Goal: Task Accomplishment & Management: Manage account settings

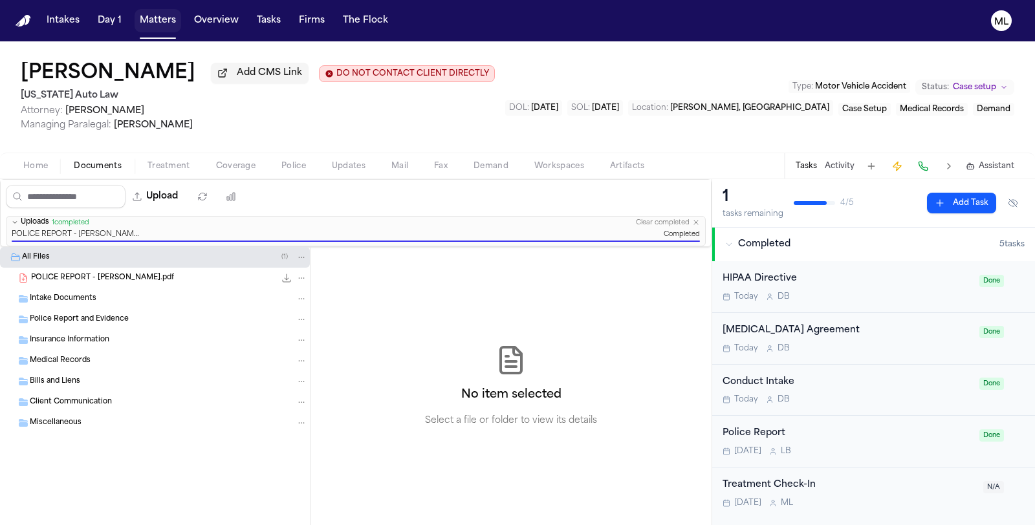
drag, startPoint x: 0, startPoint y: 0, endPoint x: 160, endPoint y: 24, distance: 161.5
click at [160, 24] on button "Matters" at bounding box center [157, 20] width 47 height 23
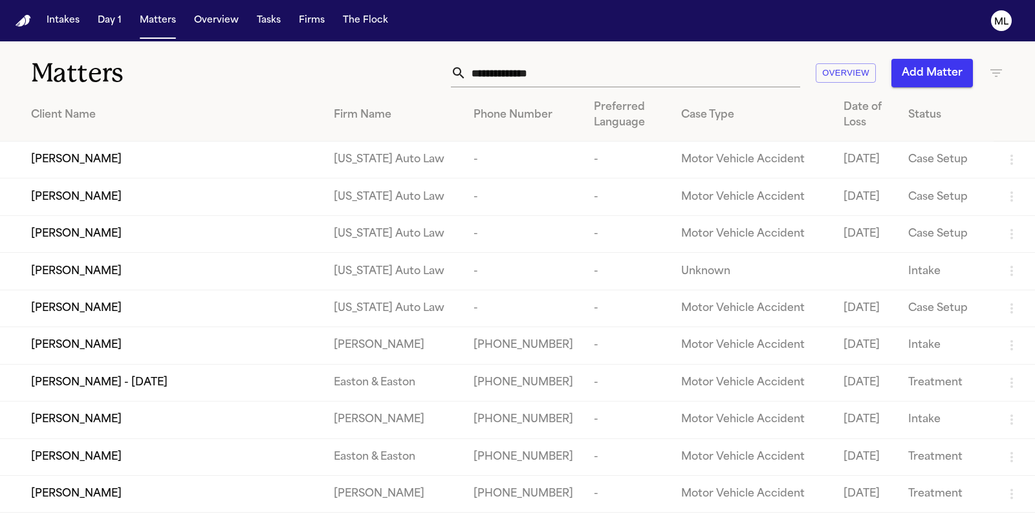
click at [515, 69] on input "text" at bounding box center [633, 73] width 334 height 28
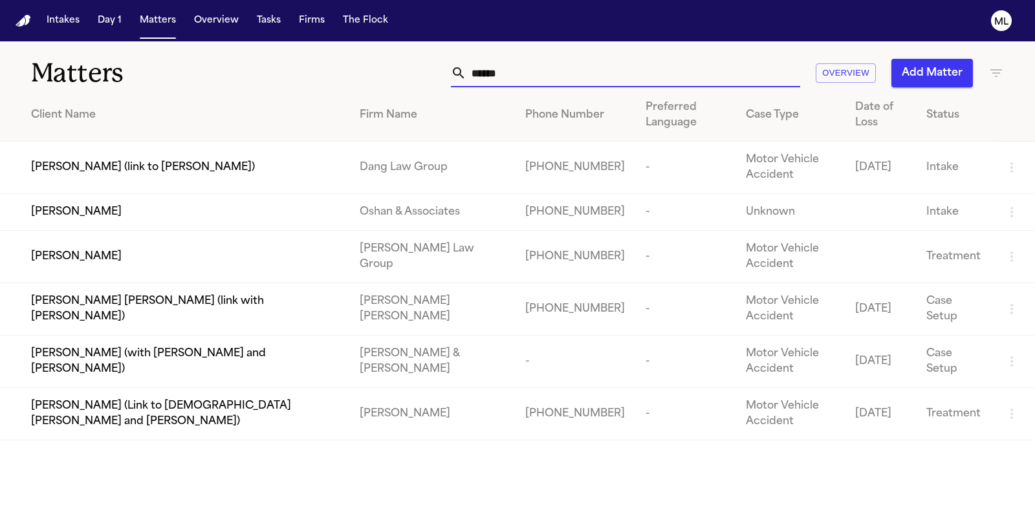
type input "******"
click at [227, 220] on td "[PERSON_NAME]" at bounding box center [174, 212] width 349 height 37
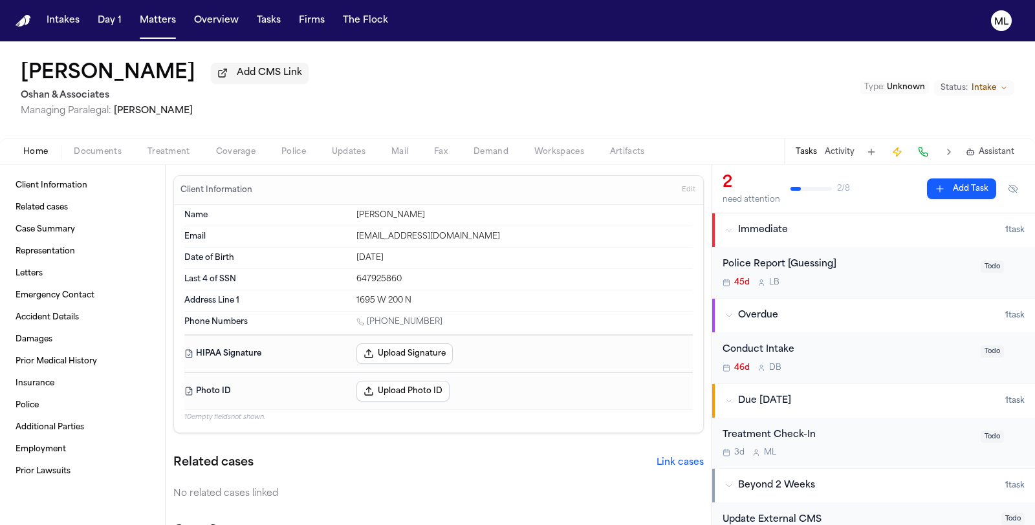
click at [97, 149] on span "Documents" at bounding box center [98, 152] width 48 height 10
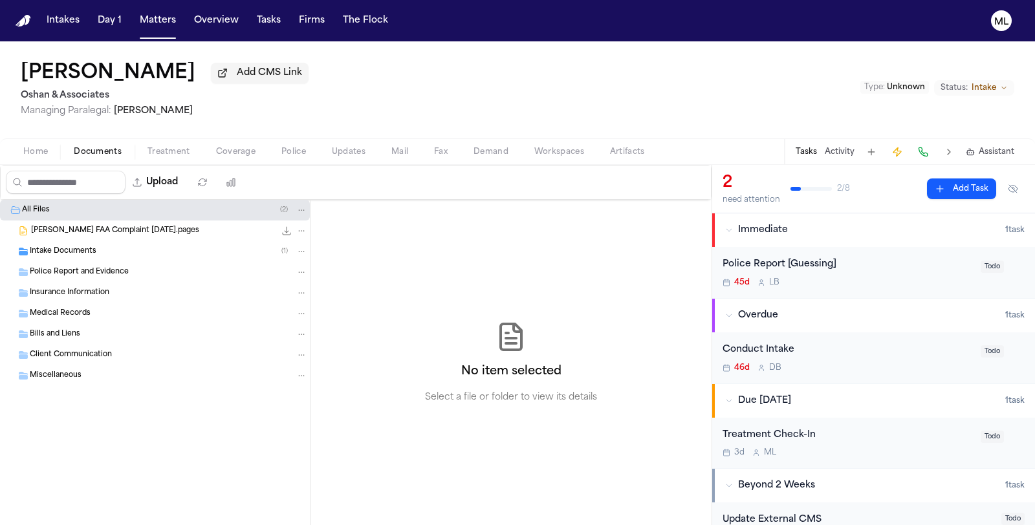
click at [98, 253] on div "Intake Documents ( 1 )" at bounding box center [168, 252] width 277 height 12
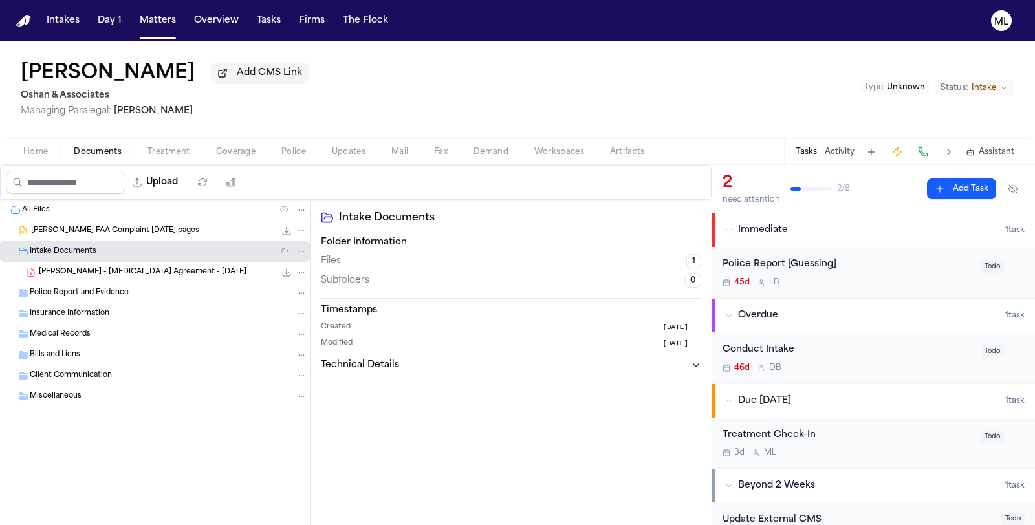
click at [125, 269] on span "[PERSON_NAME] - [MEDICAL_DATA] Agreement - [DATE]" at bounding box center [143, 272] width 208 height 11
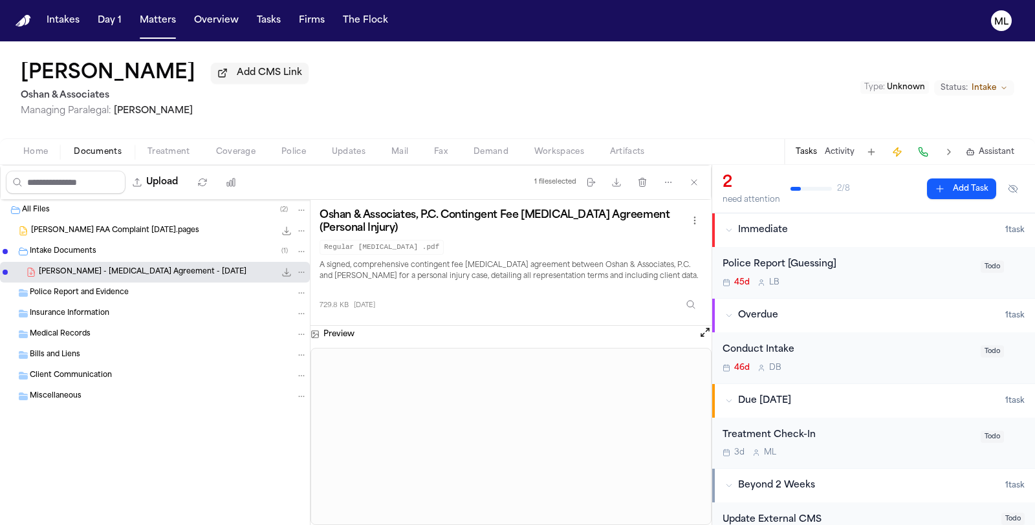
click at [103, 233] on span "[PERSON_NAME] FAA Complaint [DATE].pages" at bounding box center [115, 231] width 168 height 11
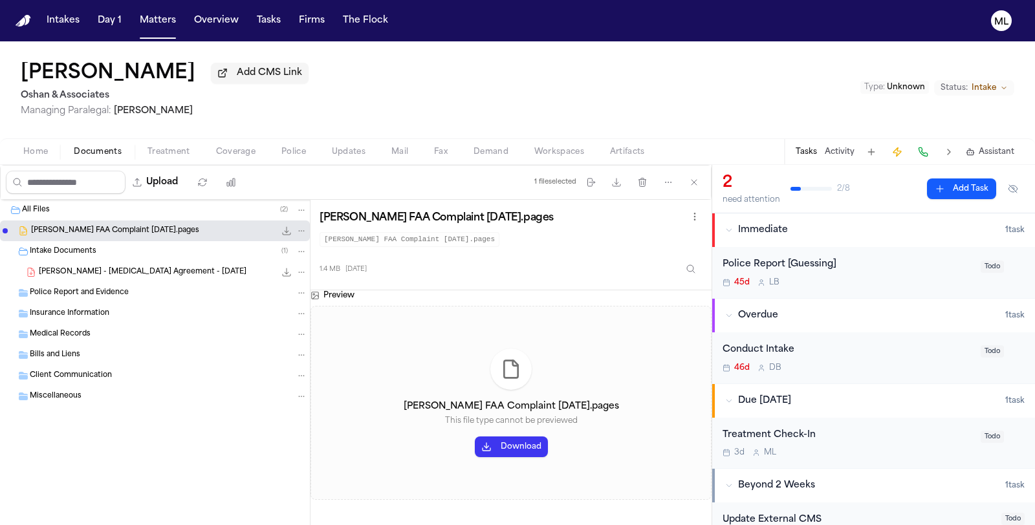
click at [146, 271] on span "[PERSON_NAME] - [MEDICAL_DATA] Agreement - [DATE]" at bounding box center [143, 272] width 208 height 11
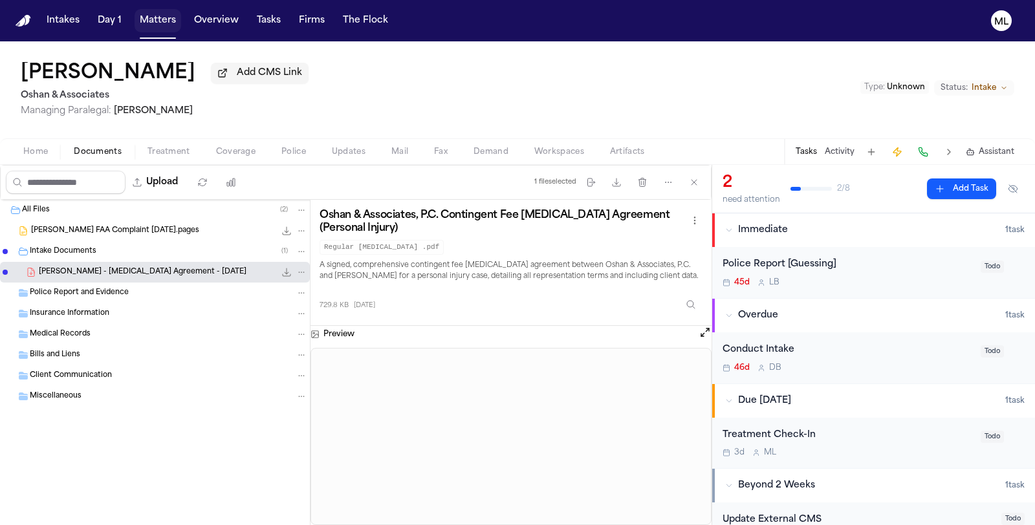
click at [156, 27] on button "Matters" at bounding box center [157, 20] width 47 height 23
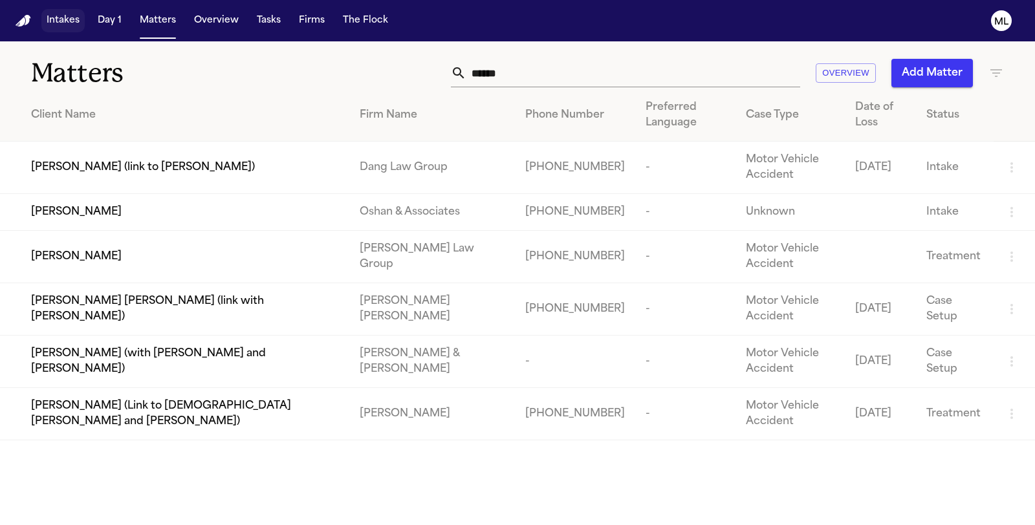
click at [41, 16] on button "Intakes" at bounding box center [62, 20] width 43 height 23
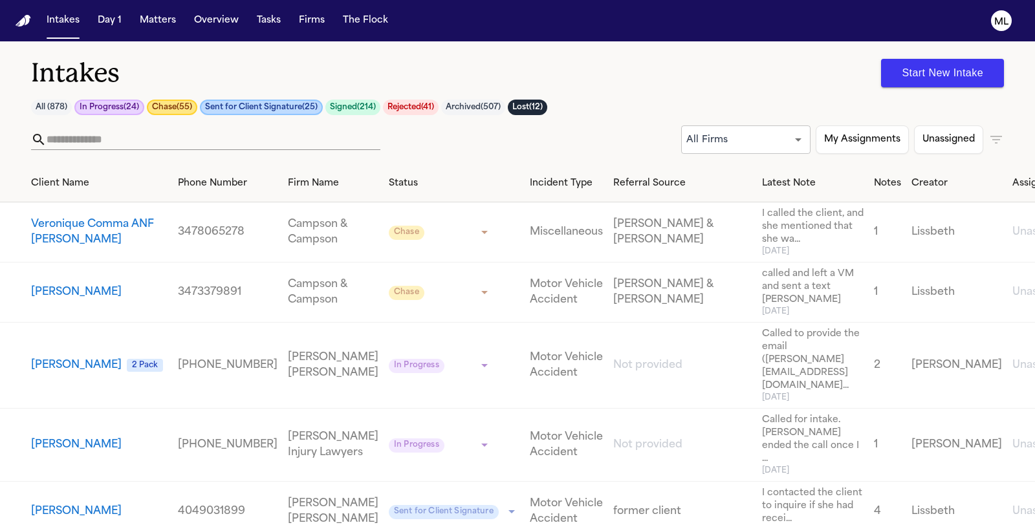
click at [988, 139] on icon "button" at bounding box center [996, 140] width 16 height 16
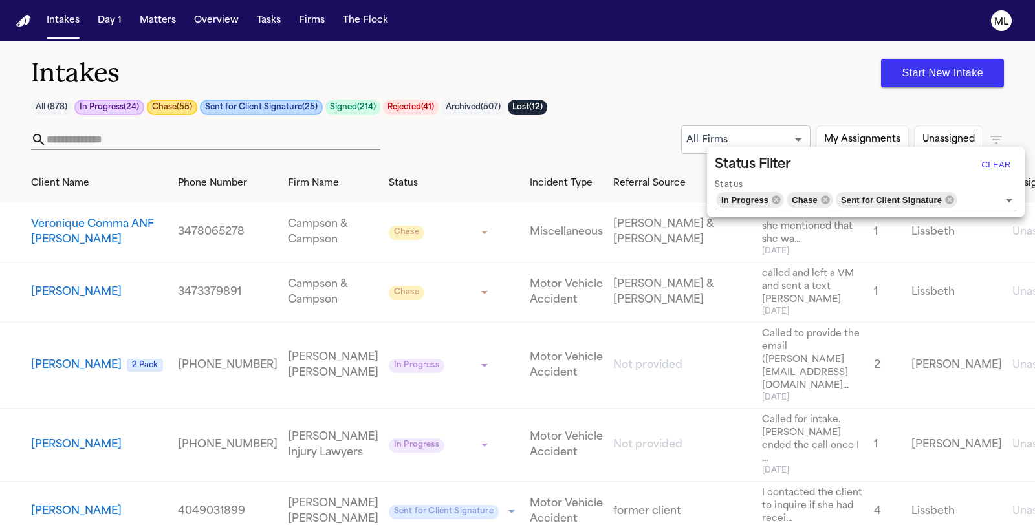
click at [1001, 166] on button "Clear" at bounding box center [995, 165] width 41 height 21
click at [993, 162] on button "Clear" at bounding box center [995, 165] width 41 height 21
click at [623, 524] on html "**********" at bounding box center [517, 262] width 1035 height 525
click at [1010, 155] on button "Clear" at bounding box center [995, 165] width 41 height 21
click at [116, 139] on div at bounding box center [517, 262] width 1035 height 525
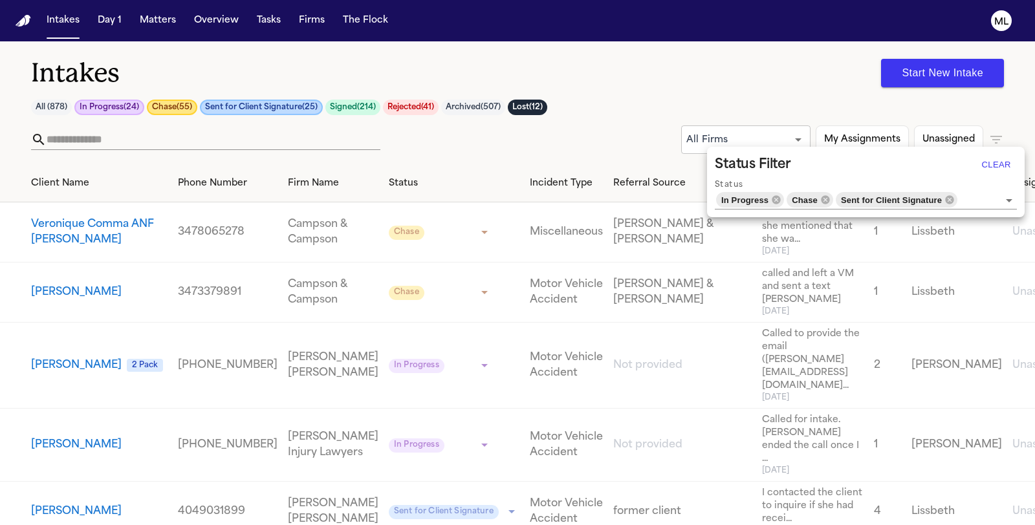
click at [144, 140] on div at bounding box center [517, 262] width 1035 height 525
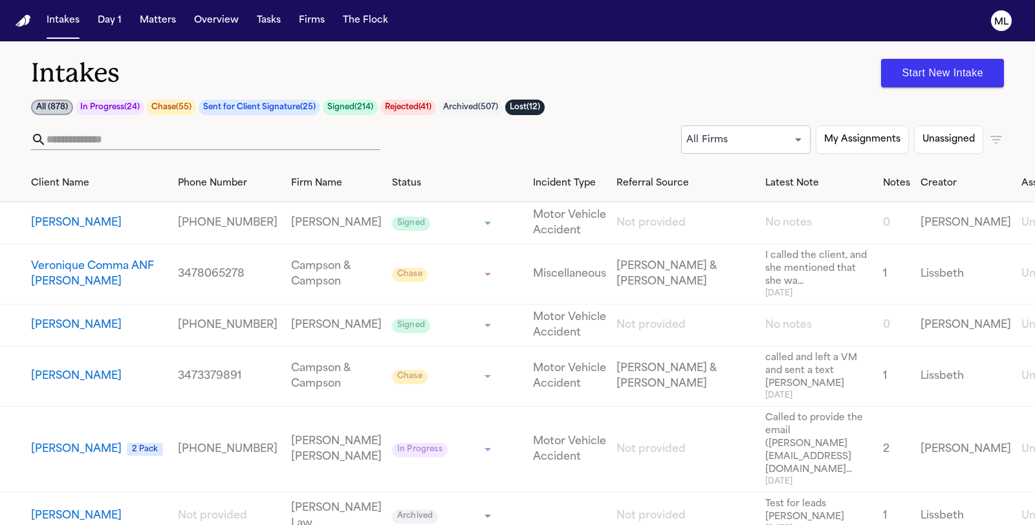
click at [75, 145] on div at bounding box center [517, 262] width 1035 height 525
click at [87, 142] on input "text" at bounding box center [214, 139] width 334 height 21
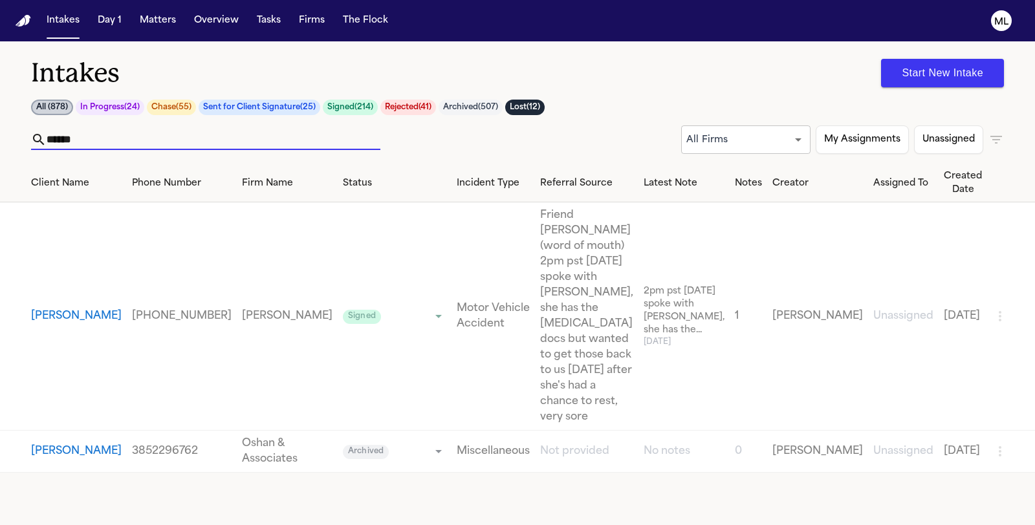
type input "******"
click at [45, 444] on button "[PERSON_NAME]" at bounding box center [76, 452] width 91 height 16
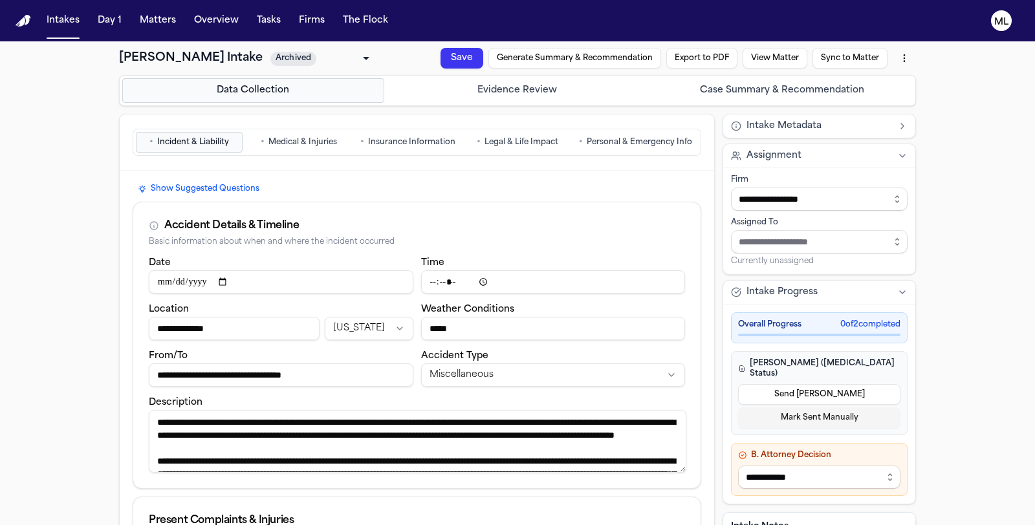
click at [685, 57] on button "Export to PDF" at bounding box center [701, 58] width 71 height 21
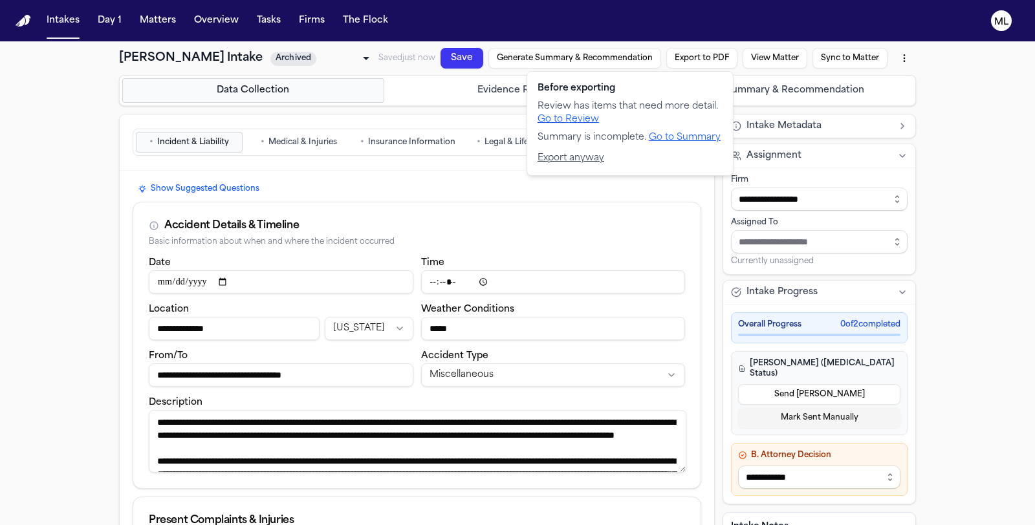
click at [583, 160] on button "Export anyway" at bounding box center [570, 158] width 67 height 13
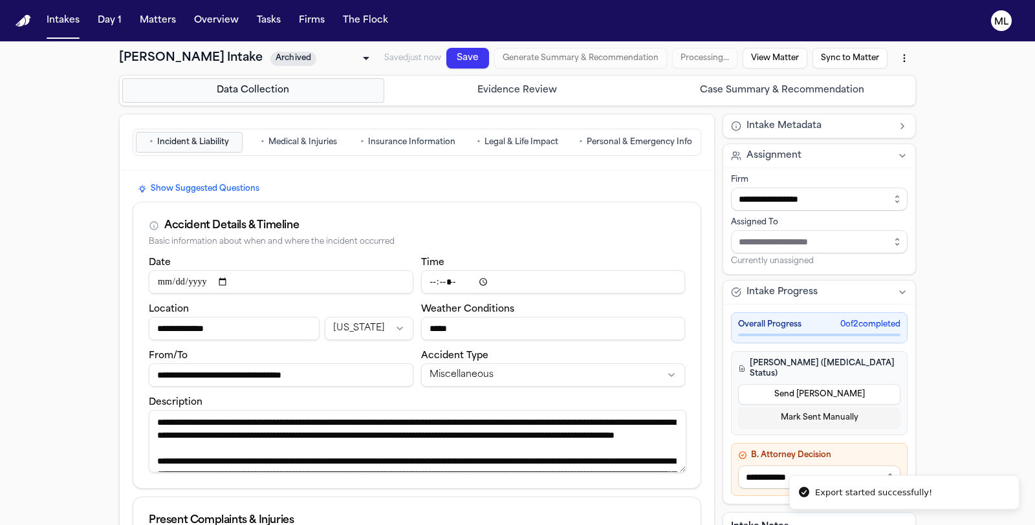
click at [845, 53] on button "Sync to Matter" at bounding box center [849, 58] width 75 height 21
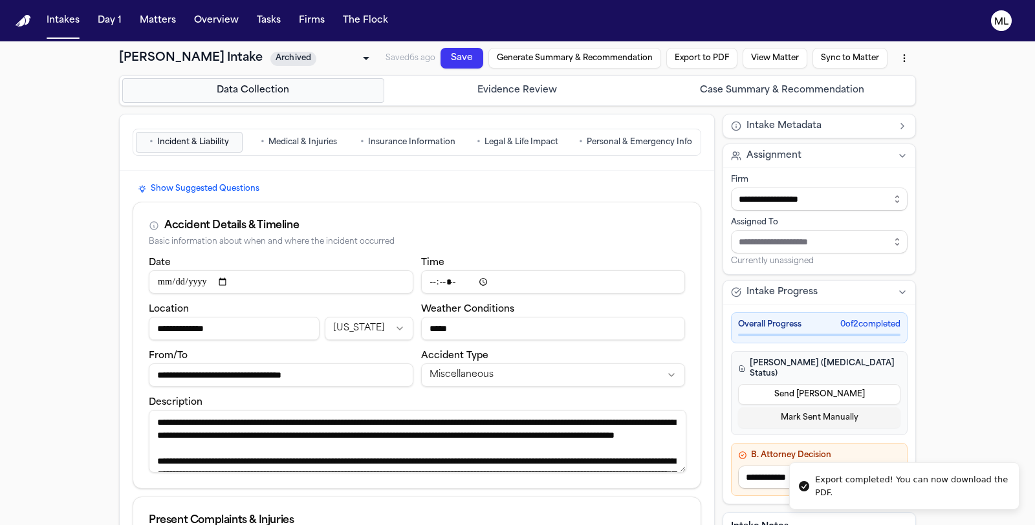
click at [855, 54] on button "Sync to Matter" at bounding box center [849, 58] width 75 height 21
click at [698, 58] on button "Export to PDF" at bounding box center [701, 58] width 71 height 21
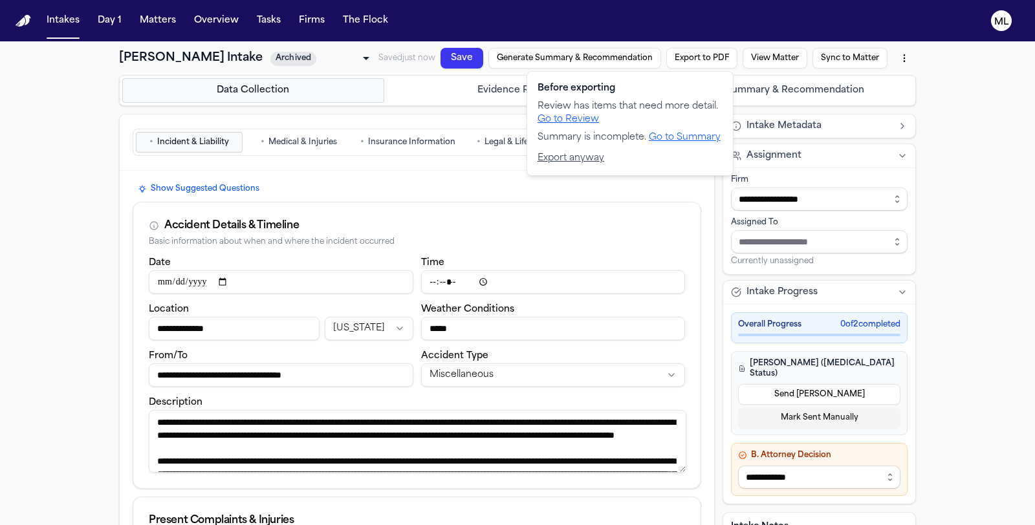
click at [693, 60] on button "Export to PDF" at bounding box center [701, 58] width 71 height 21
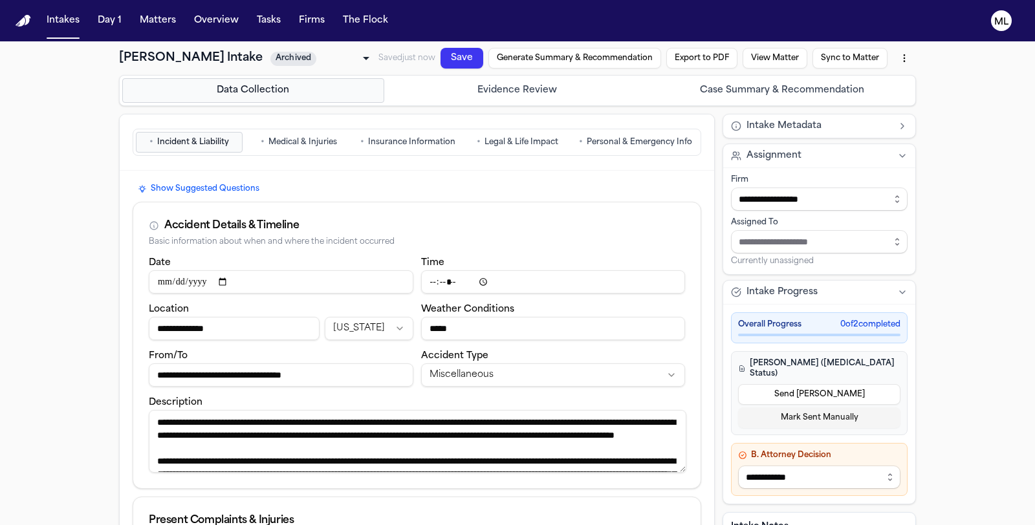
click at [901, 59] on html "**********" at bounding box center [517, 262] width 1035 height 525
click at [788, 85] on div "Download PDF ([DATE] 5:22:21 PM)" at bounding box center [804, 86] width 168 height 21
click at [177, 25] on button "Matters" at bounding box center [157, 20] width 47 height 23
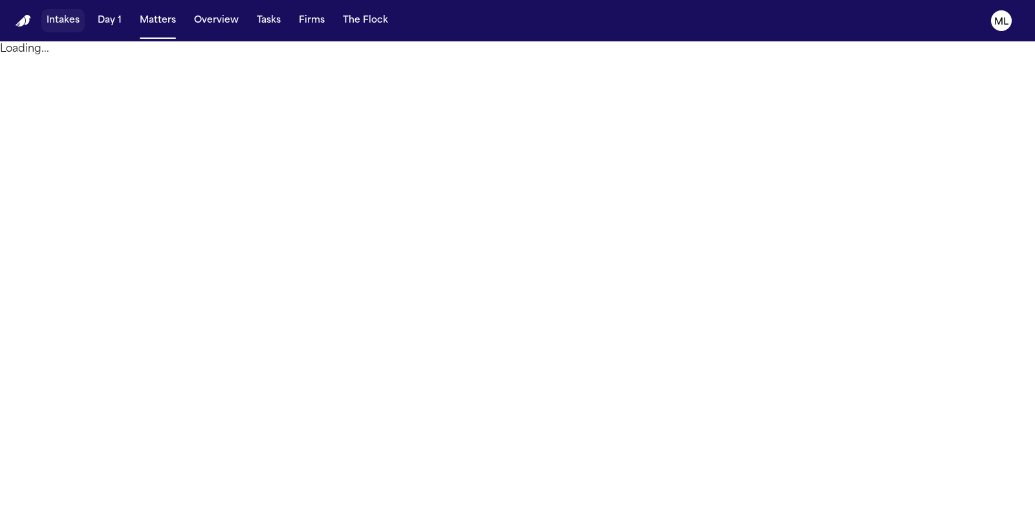
click at [65, 23] on button "Intakes" at bounding box center [62, 20] width 43 height 23
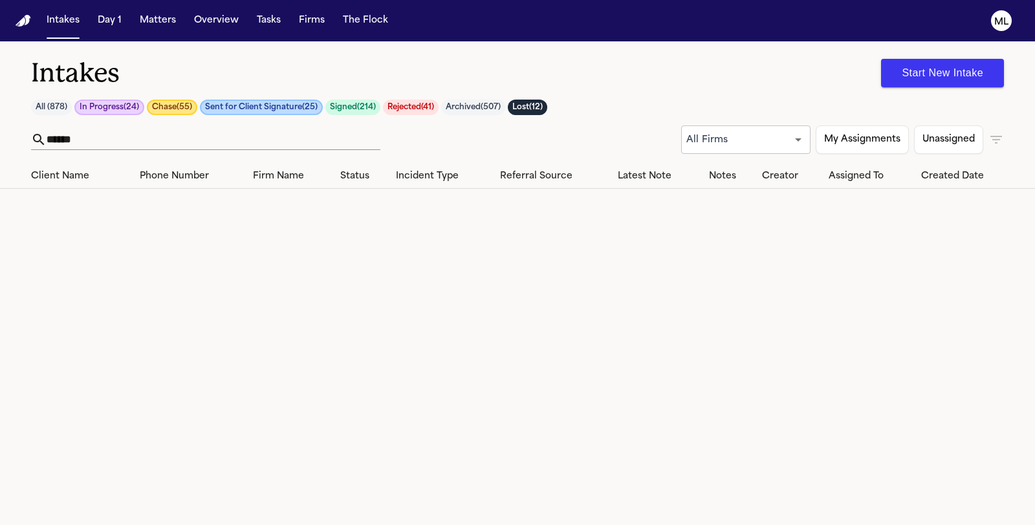
click at [994, 142] on icon "button" at bounding box center [996, 140] width 16 height 16
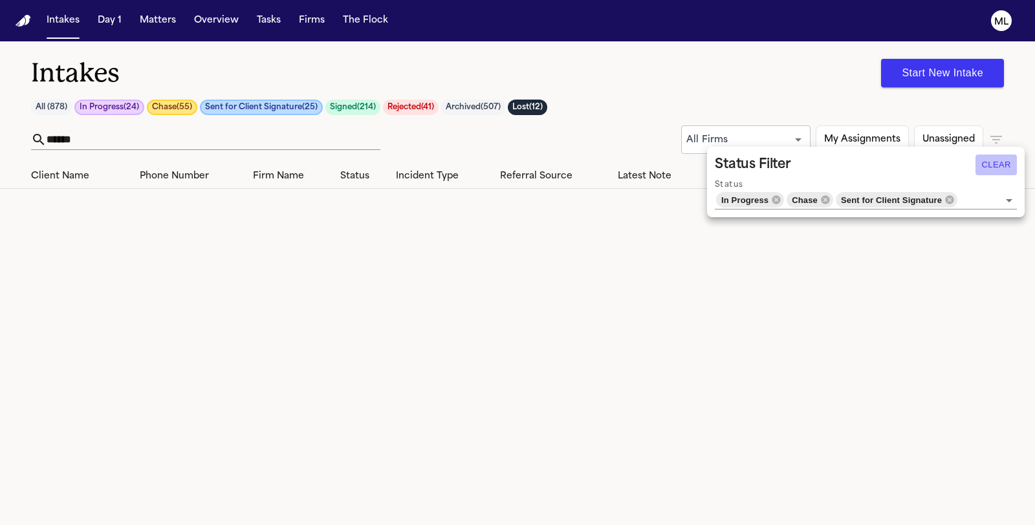
click at [995, 165] on button "Clear" at bounding box center [995, 165] width 41 height 21
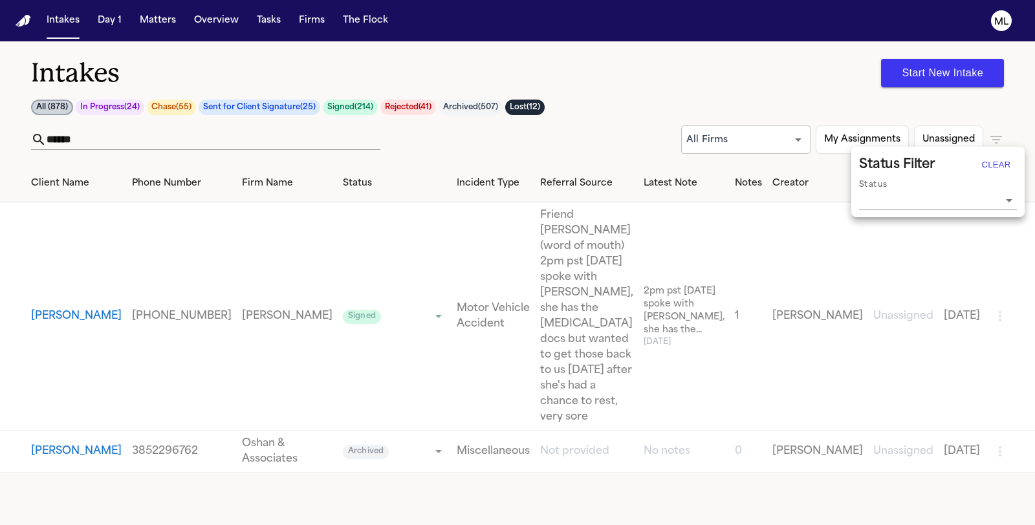
click at [186, 128] on div at bounding box center [517, 262] width 1035 height 525
click at [58, 444] on button "[PERSON_NAME]" at bounding box center [76, 452] width 91 height 16
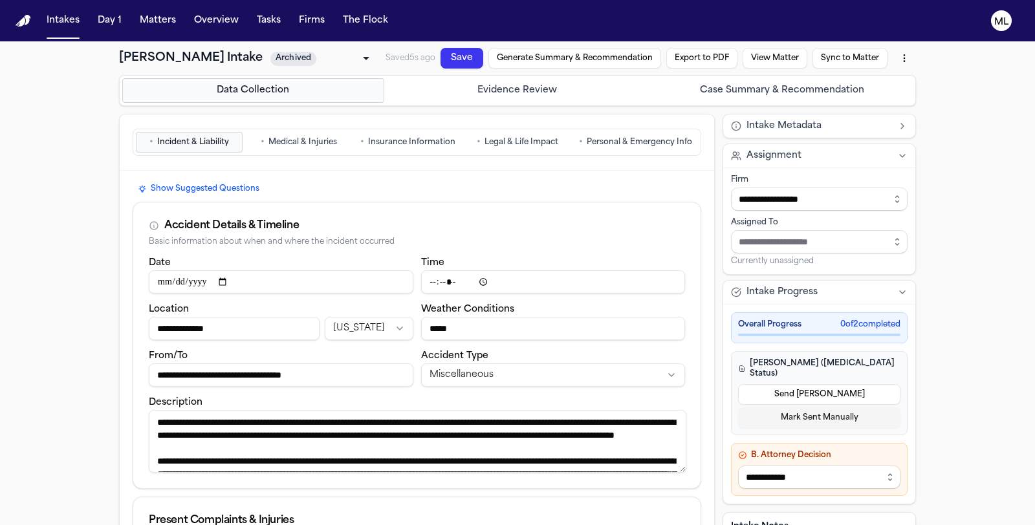
click at [705, 57] on button "Export to PDF" at bounding box center [701, 58] width 71 height 21
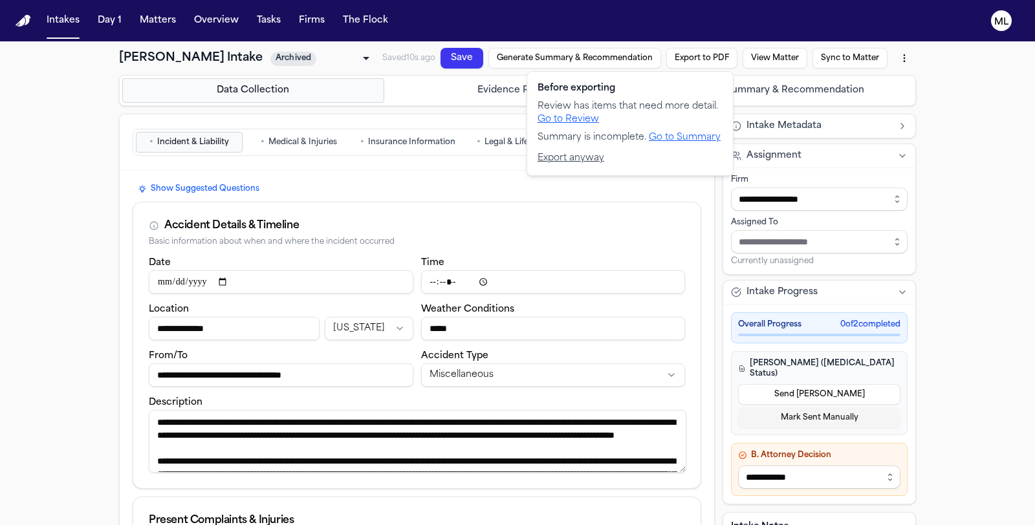
click at [859, 21] on nav "Intakes Day 1 Matters Overview Tasks Firms The Flock ML" at bounding box center [517, 20] width 1035 height 41
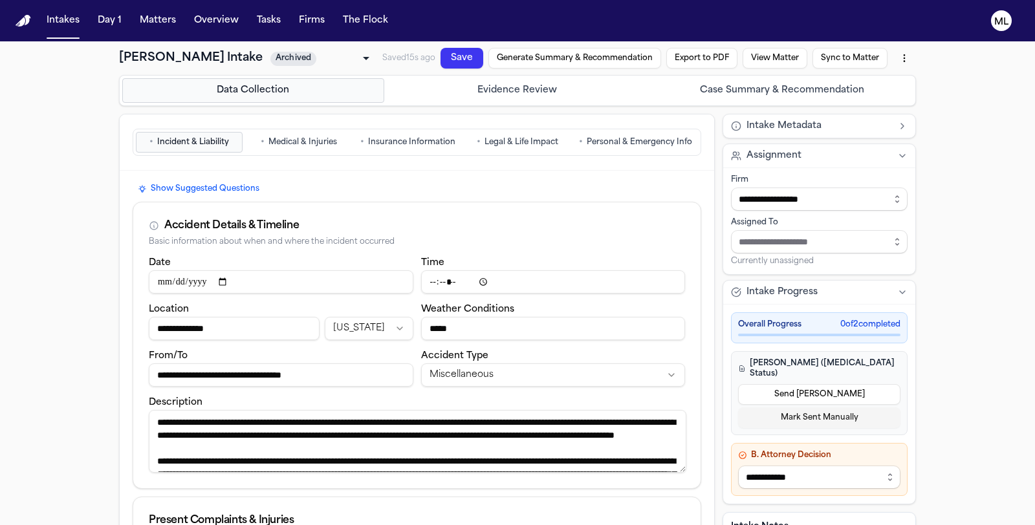
click at [899, 56] on html "**********" at bounding box center [517, 262] width 1035 height 525
click at [857, 83] on div "Download PDF ([DATE] 5:22:21 PM)" at bounding box center [804, 86] width 168 height 21
click at [828, 56] on button "Sync to Matter" at bounding box center [849, 58] width 75 height 21
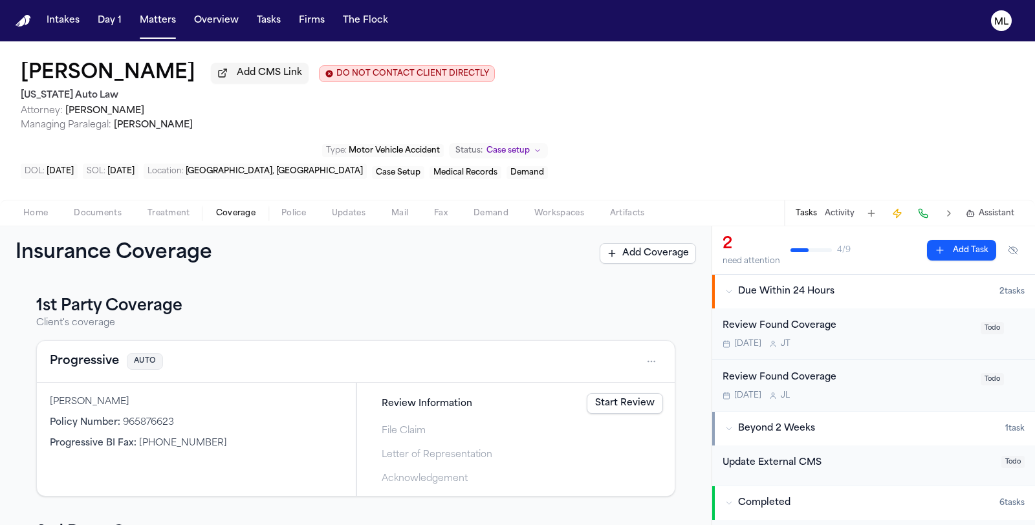
click at [162, 33] on nav "Intakes Day 1 Matters Overview Tasks Firms The Flock ML" at bounding box center [517, 20] width 1035 height 41
click at [162, 26] on button "Matters" at bounding box center [157, 20] width 47 height 23
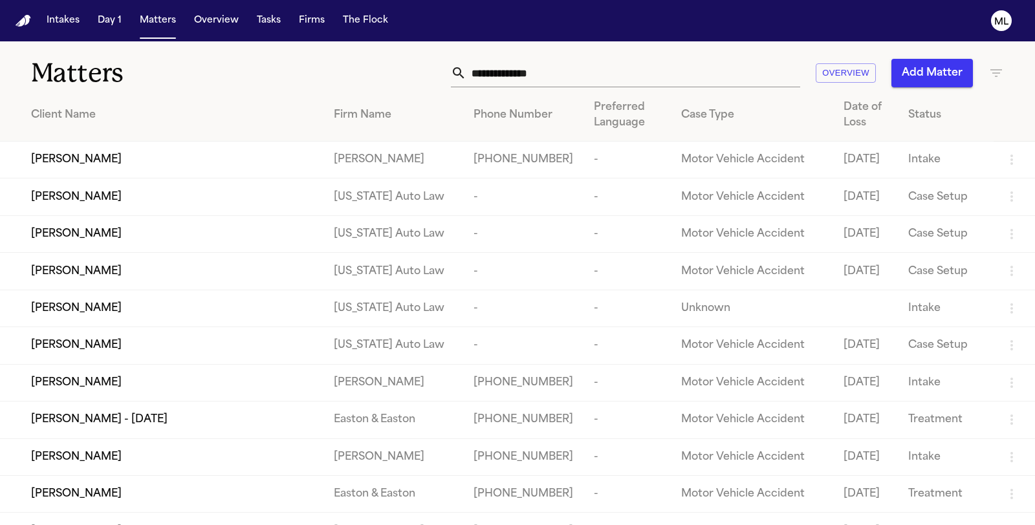
click at [533, 52] on div "Matters Overview Add Matter" at bounding box center [517, 65] width 1035 height 48
click at [525, 72] on input "text" at bounding box center [633, 73] width 334 height 28
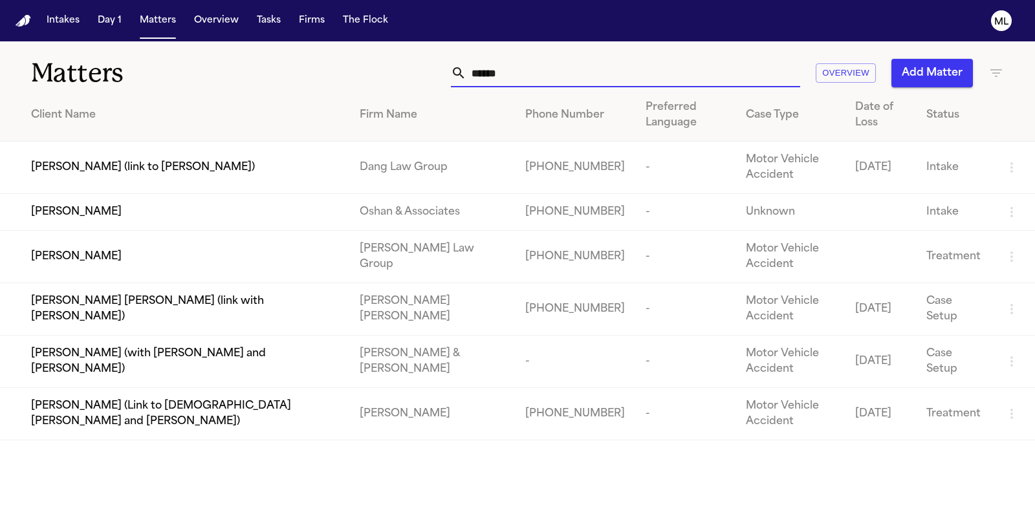
type input "******"
click at [149, 212] on div "[PERSON_NAME]" at bounding box center [185, 212] width 308 height 16
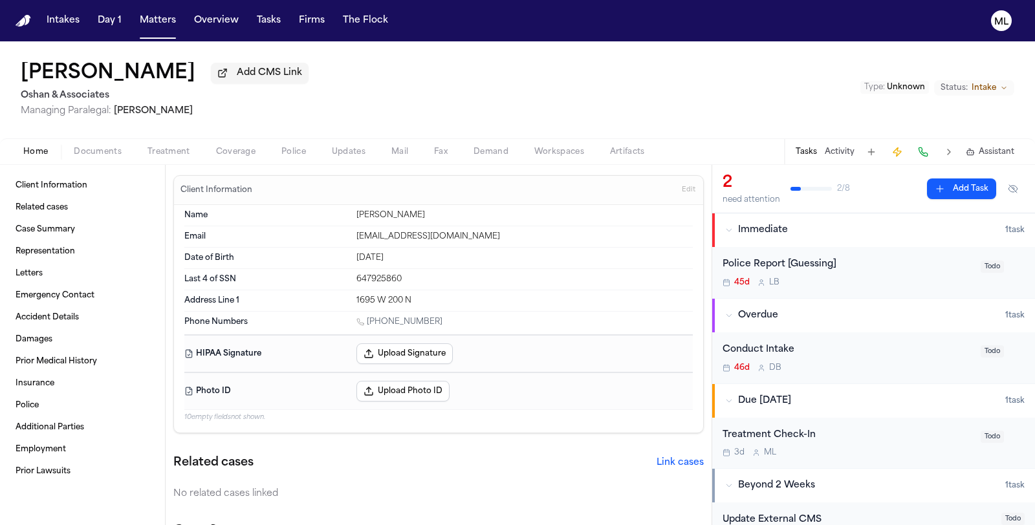
click at [135, 72] on h1 "[PERSON_NAME]" at bounding box center [108, 73] width 175 height 23
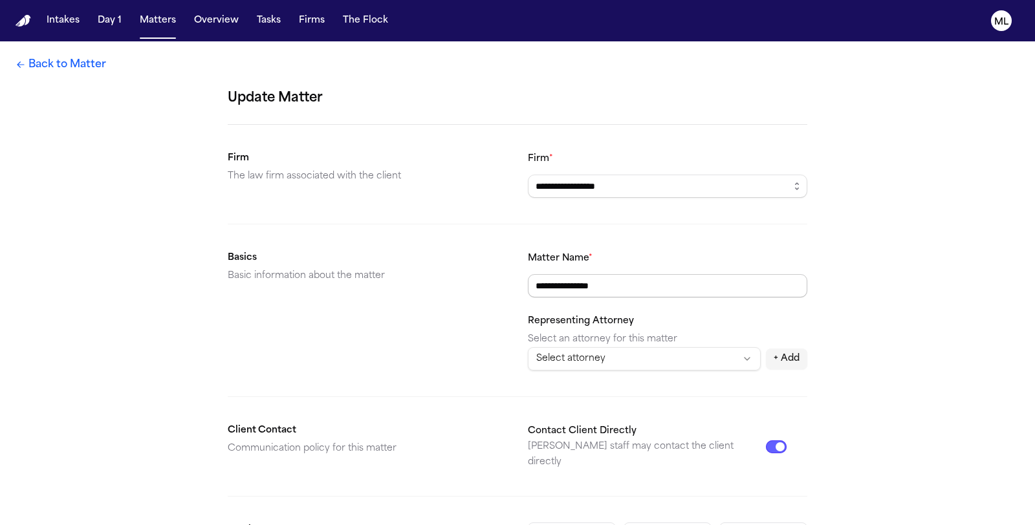
drag, startPoint x: 540, startPoint y: 283, endPoint x: 533, endPoint y: 283, distance: 7.1
click at [533, 283] on input "**********" at bounding box center [667, 285] width 279 height 23
type input "**********"
click at [652, 231] on form "**********" at bounding box center [517, 534] width 579 height 892
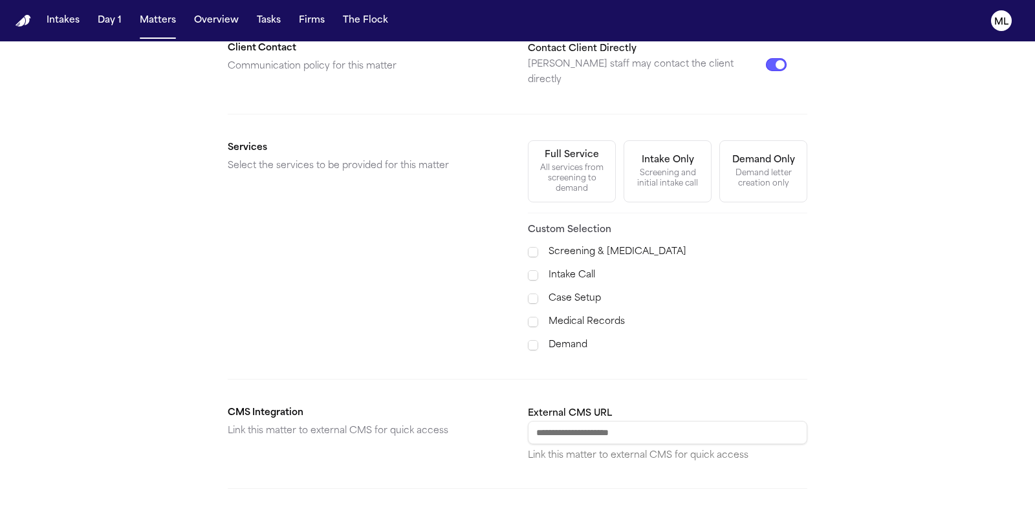
scroll to position [451, 0]
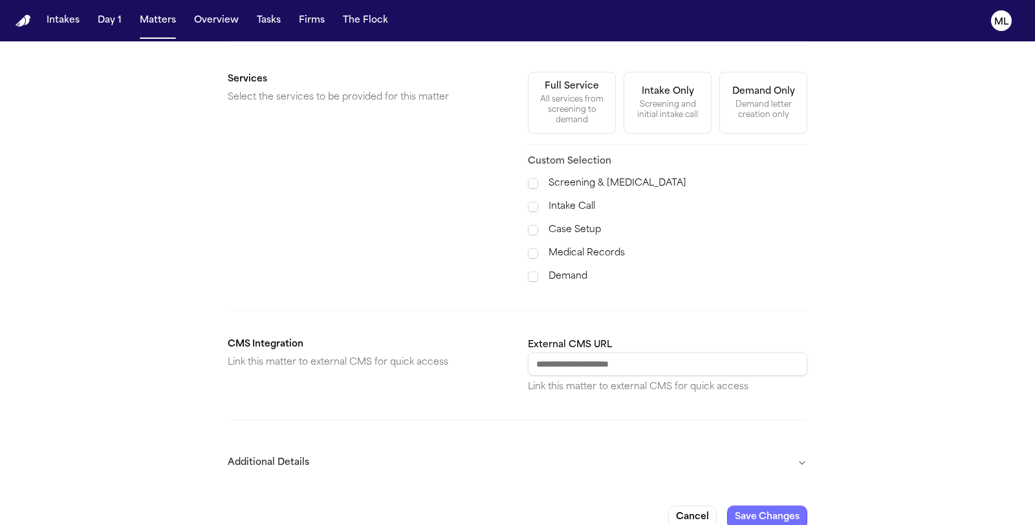
click at [763, 506] on button "Save Changes" at bounding box center [767, 517] width 80 height 23
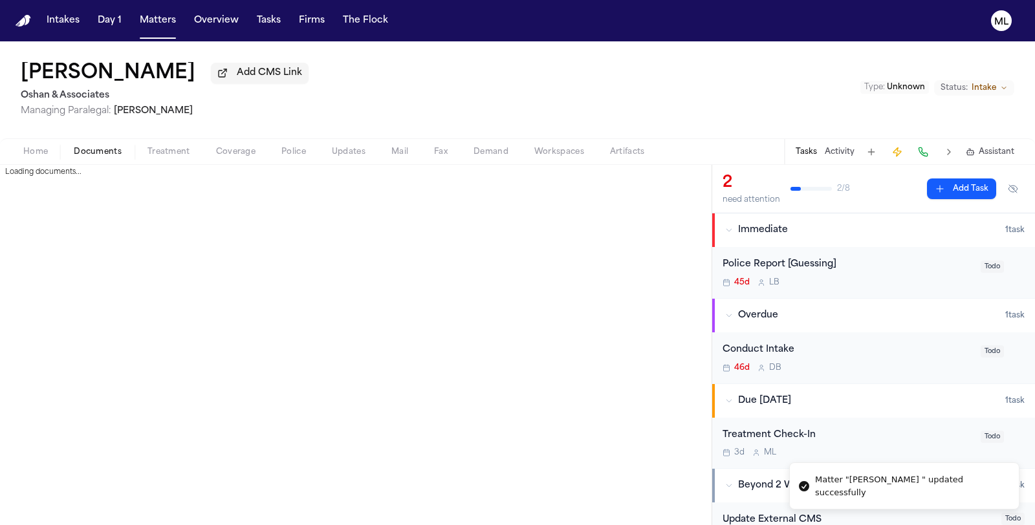
click at [120, 148] on span "Documents" at bounding box center [98, 152] width 48 height 10
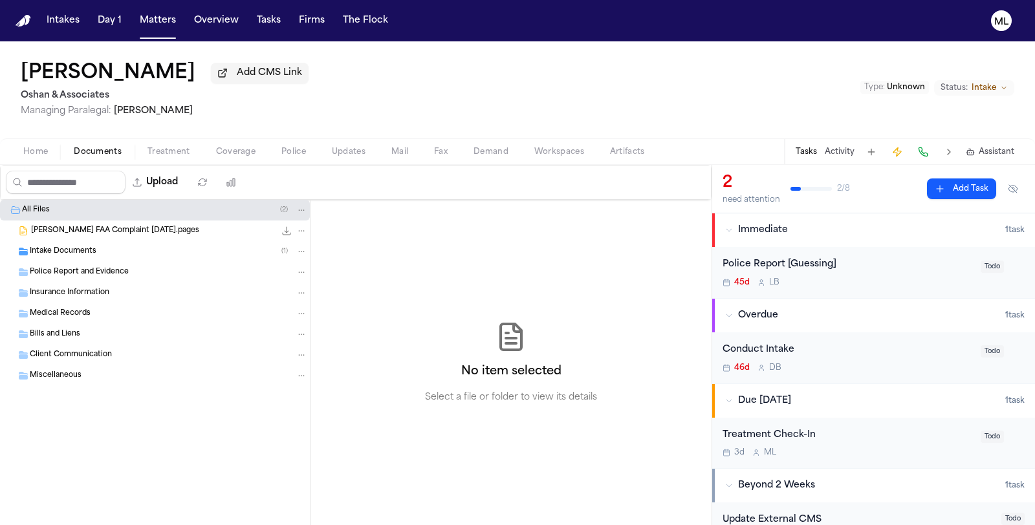
click at [91, 251] on div "Intake Documents ( 1 )" at bounding box center [155, 251] width 310 height 21
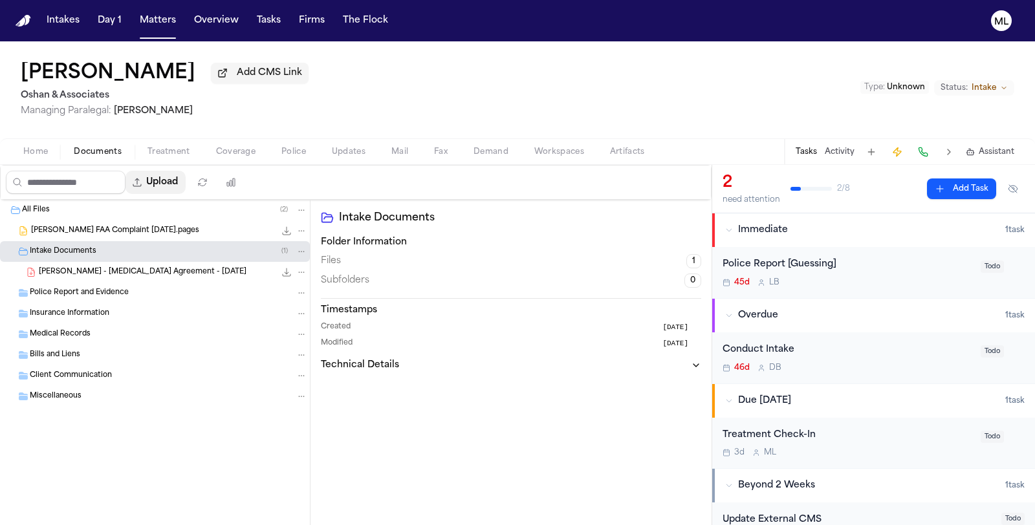
click at [180, 171] on button "Upload" at bounding box center [155, 182] width 60 height 23
select select "**********"
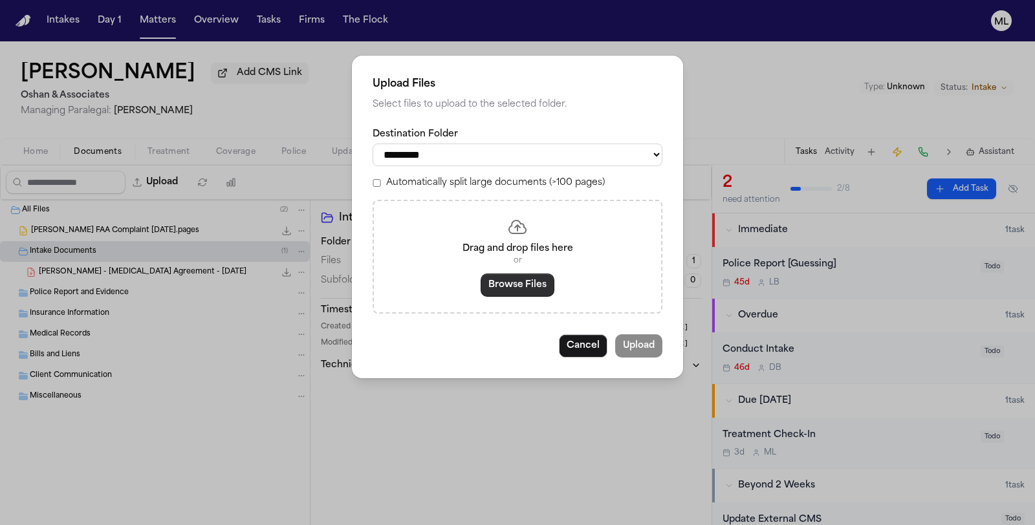
click at [524, 291] on button "Browse Files" at bounding box center [517, 285] width 74 height 23
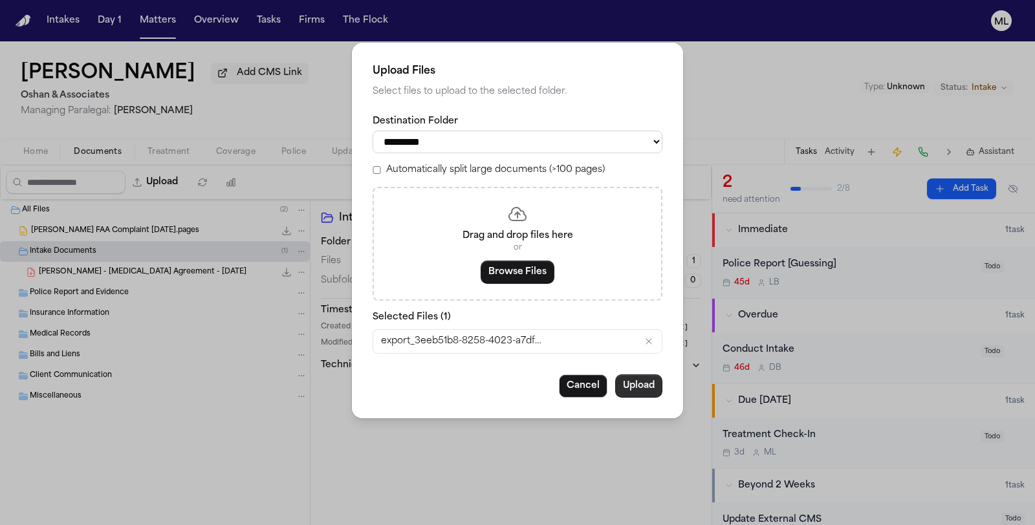
click at [641, 380] on button "Upload" at bounding box center [638, 385] width 47 height 23
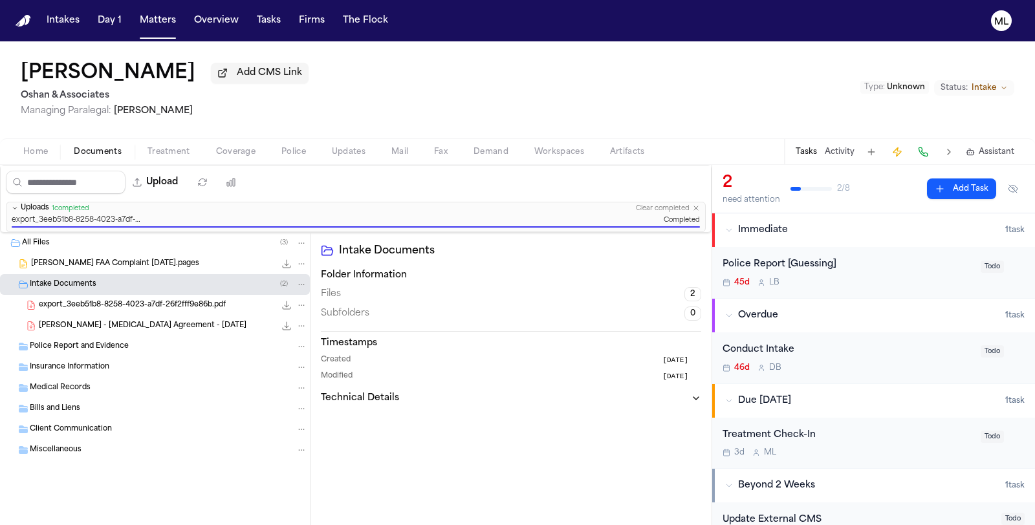
click at [910, 360] on div "Conduct Intake 46d D B" at bounding box center [847, 358] width 250 height 30
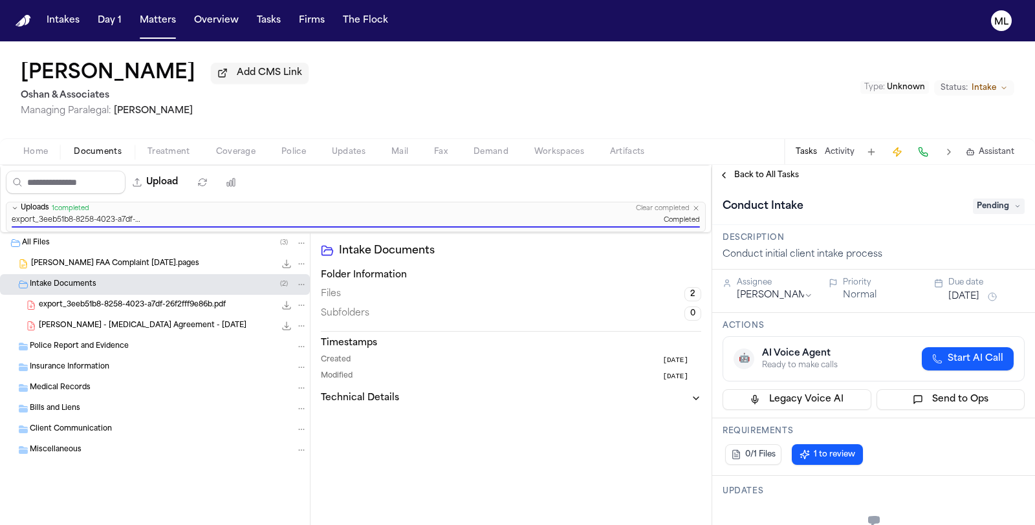
click at [986, 194] on div "Conduct Intake Pending" at bounding box center [873, 205] width 323 height 39
click at [985, 202] on span "Pending" at bounding box center [999, 207] width 52 height 16
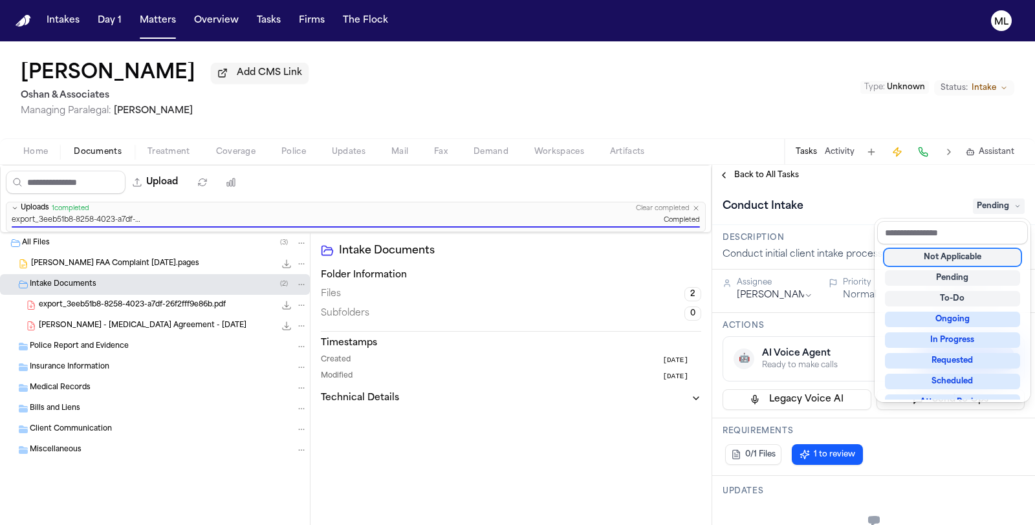
click at [967, 259] on div "Not Applicable" at bounding box center [952, 258] width 135 height 16
click at [752, 165] on div "**********" at bounding box center [873, 345] width 323 height 360
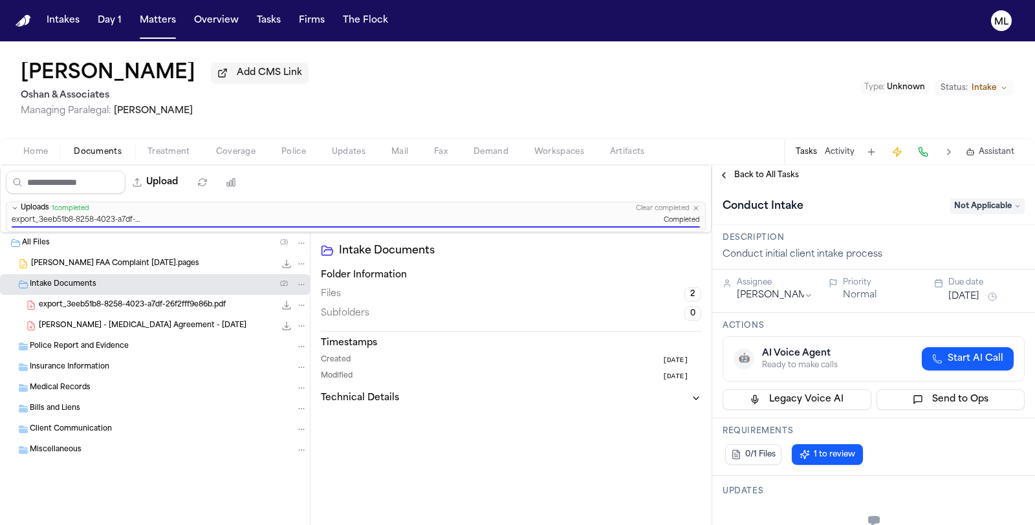
click at [749, 179] on span "Back to All Tasks" at bounding box center [766, 175] width 65 height 10
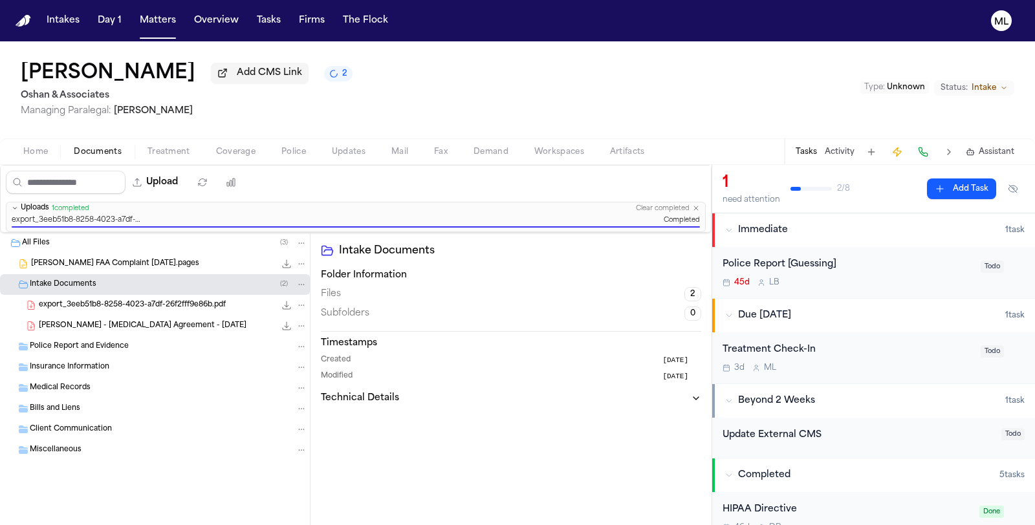
click at [916, 373] on div "Treatment Check-In 3d M L Todo" at bounding box center [873, 357] width 323 height 51
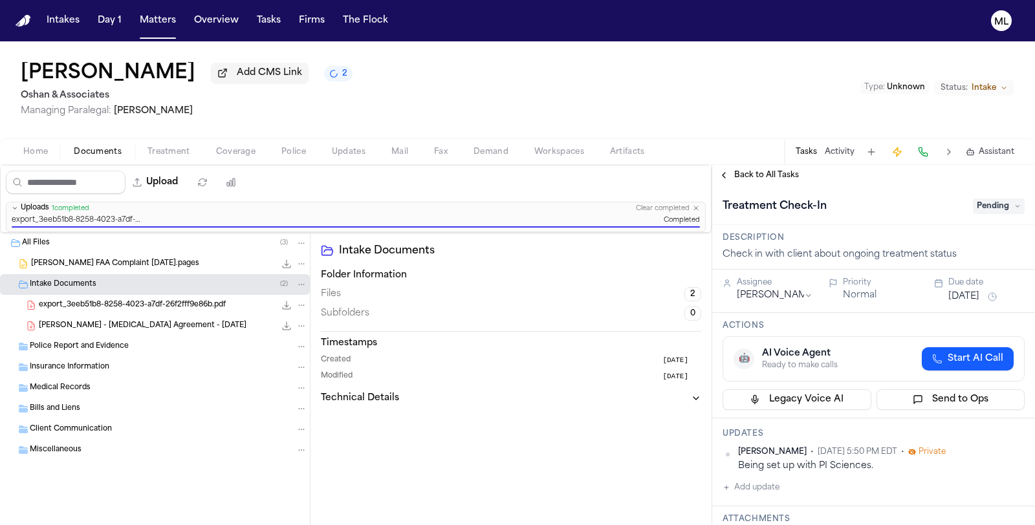
click at [755, 171] on span "Back to All Tasks" at bounding box center [766, 175] width 65 height 10
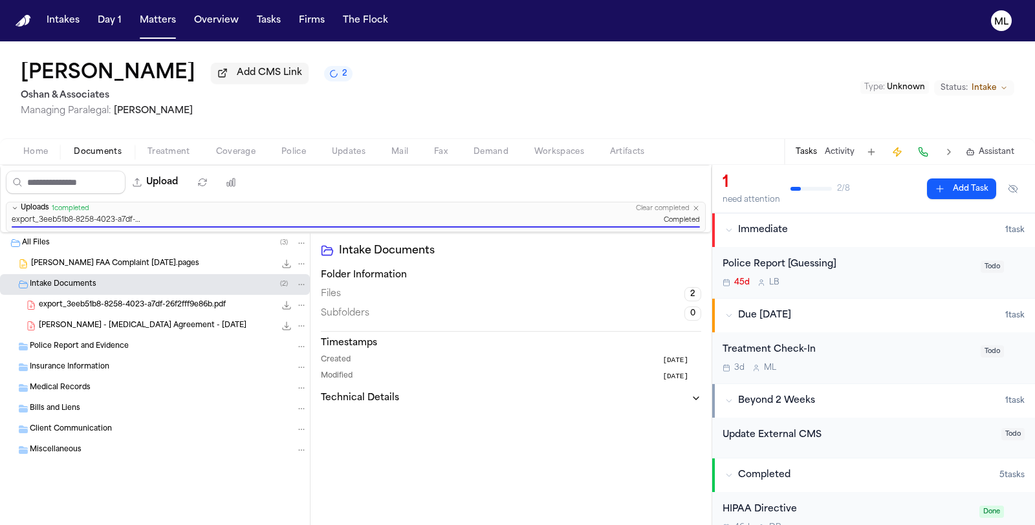
click at [898, 276] on div "Police Report [Guessing] 45d L B" at bounding box center [847, 272] width 250 height 30
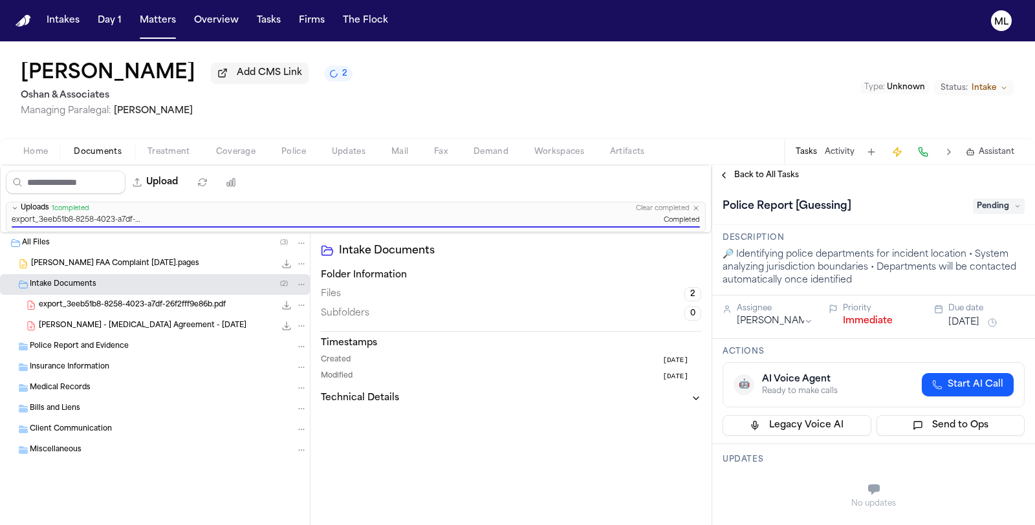
click at [987, 210] on span "Pending" at bounding box center [999, 207] width 52 height 16
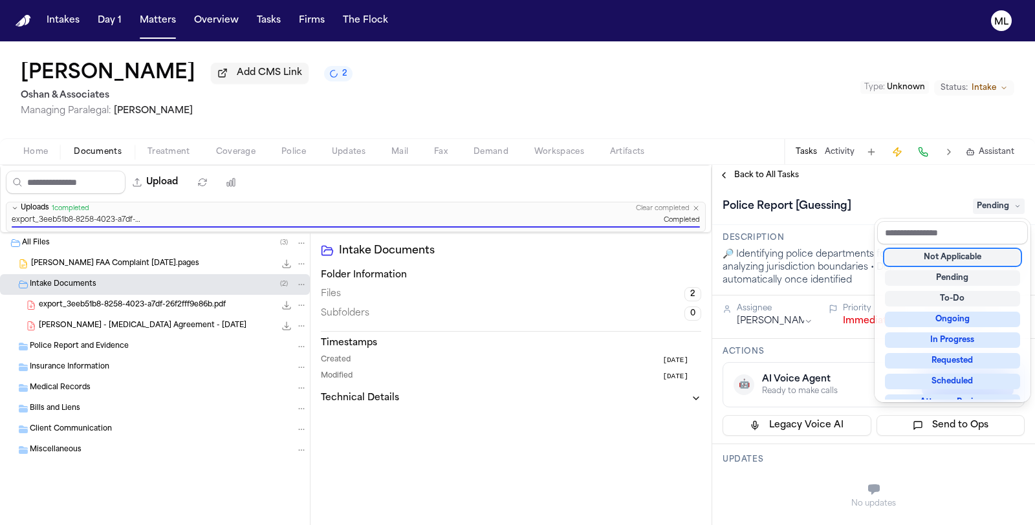
click at [971, 259] on div "Not Applicable" at bounding box center [952, 258] width 135 height 16
click at [746, 167] on div "**********" at bounding box center [873, 345] width 323 height 360
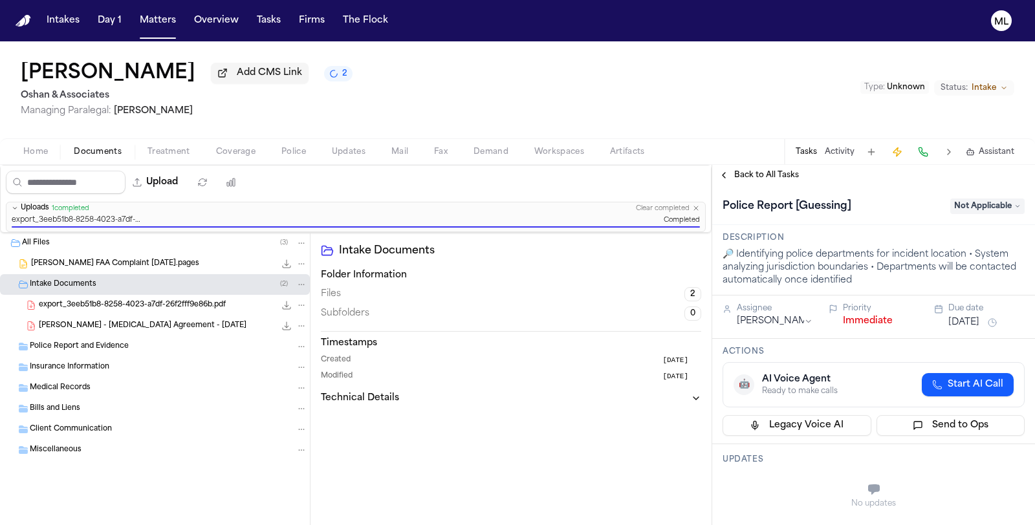
click at [746, 177] on span "Back to All Tasks" at bounding box center [766, 175] width 65 height 10
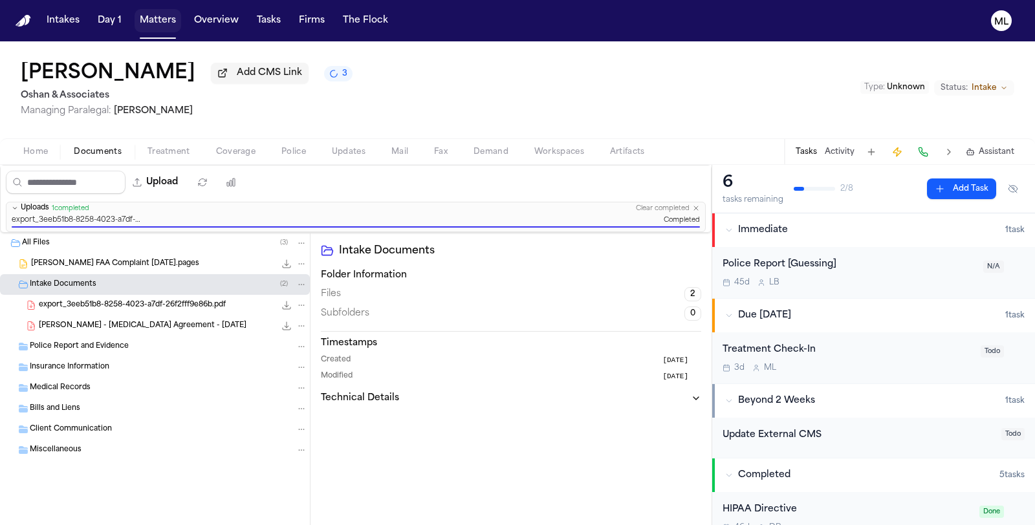
click at [152, 20] on button "Matters" at bounding box center [157, 20] width 47 height 23
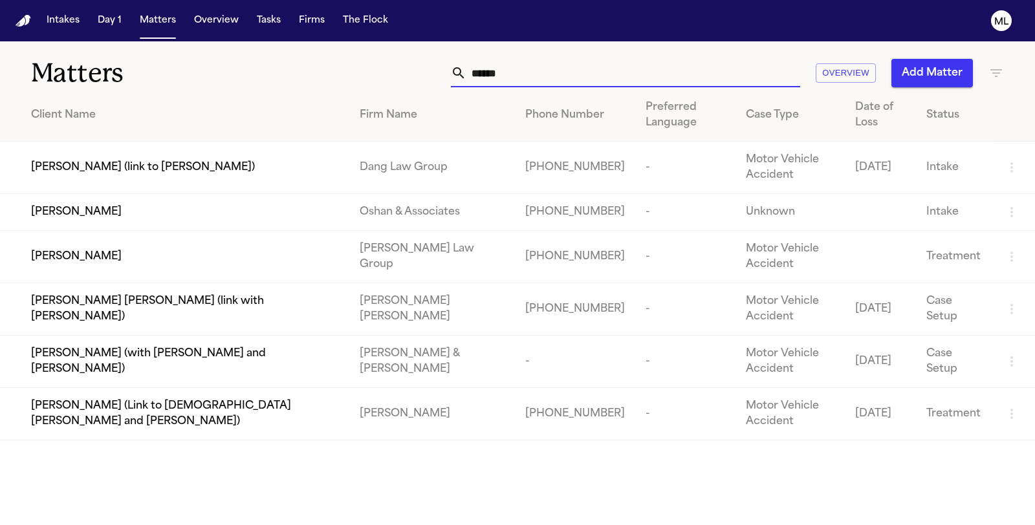
drag, startPoint x: 563, startPoint y: 70, endPoint x: 333, endPoint y: 59, distance: 229.8
click at [333, 78] on div "****** Overview Add Matter" at bounding box center [655, 73] width 698 height 28
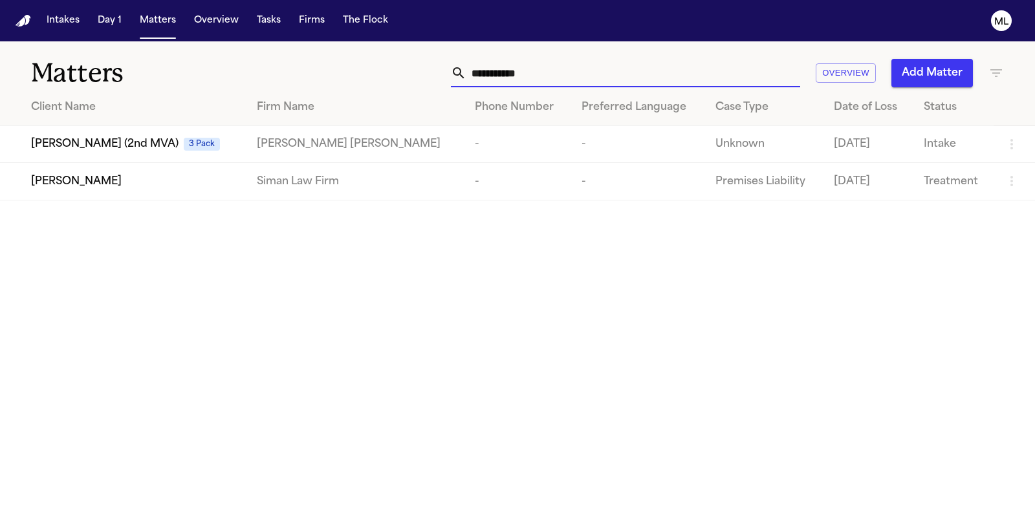
type input "**********"
click at [124, 194] on td "[PERSON_NAME]" at bounding box center [123, 181] width 246 height 37
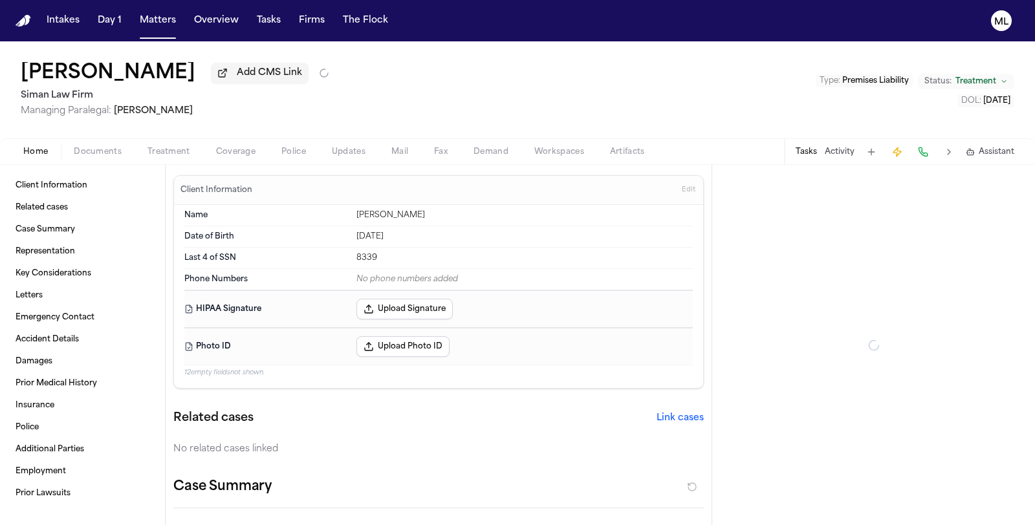
type textarea "*"
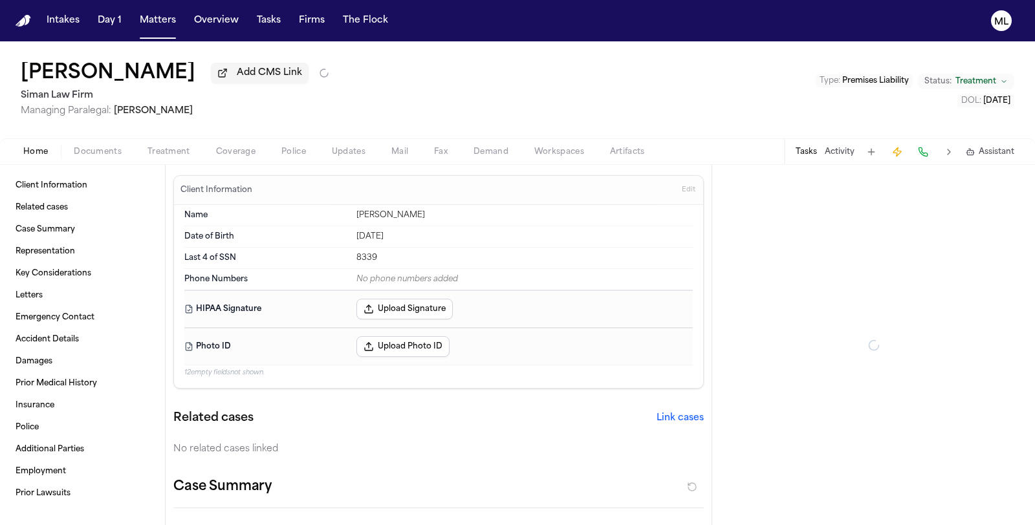
type textarea "*"
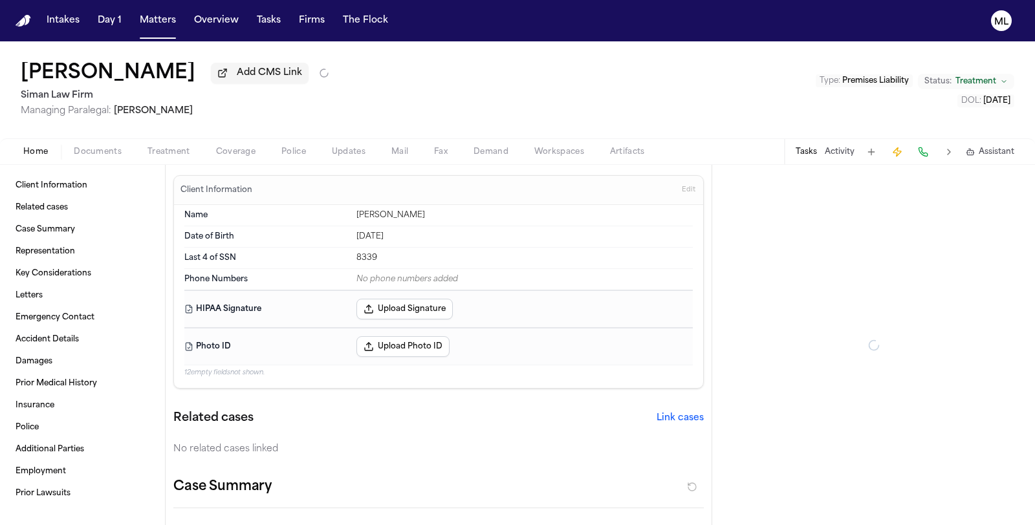
type textarea "*"
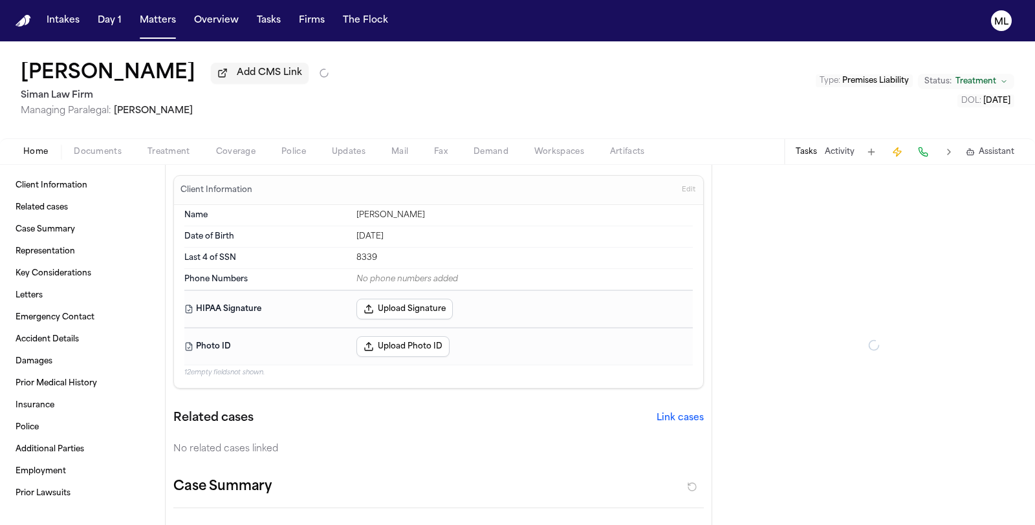
type textarea "*"
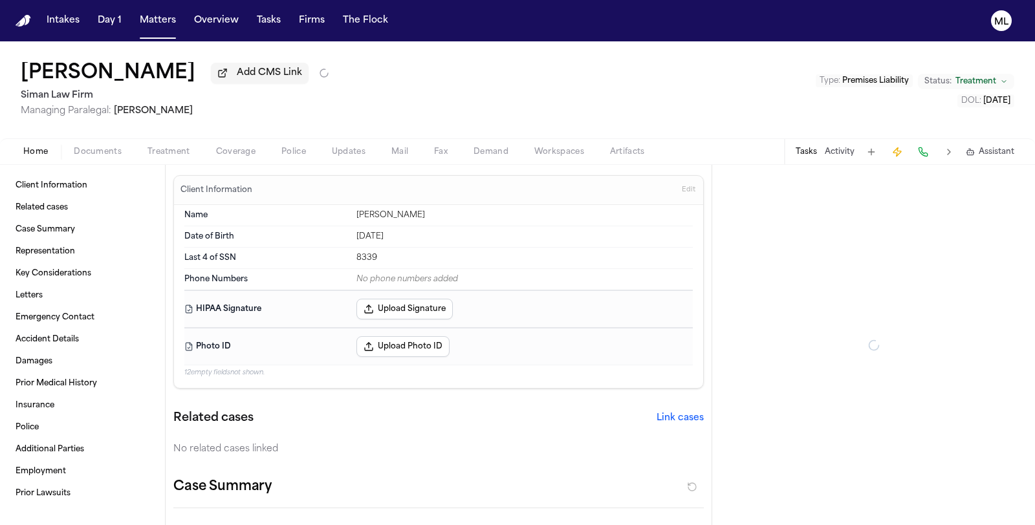
type textarea "*"
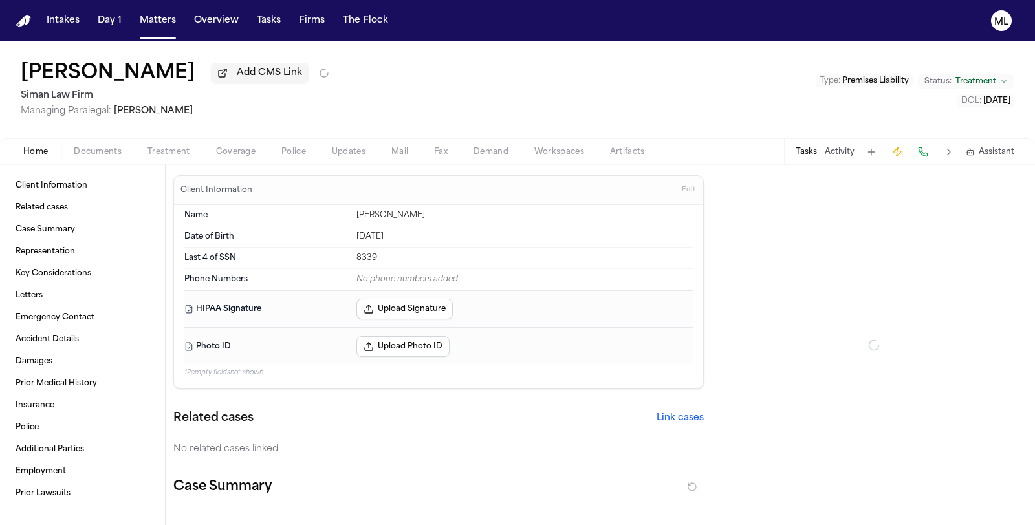
type textarea "*"
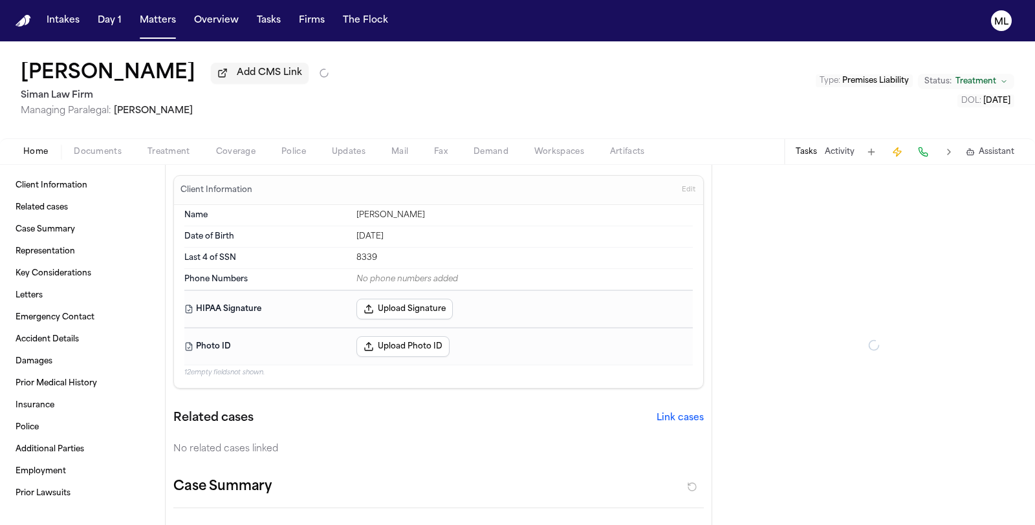
type textarea "*"
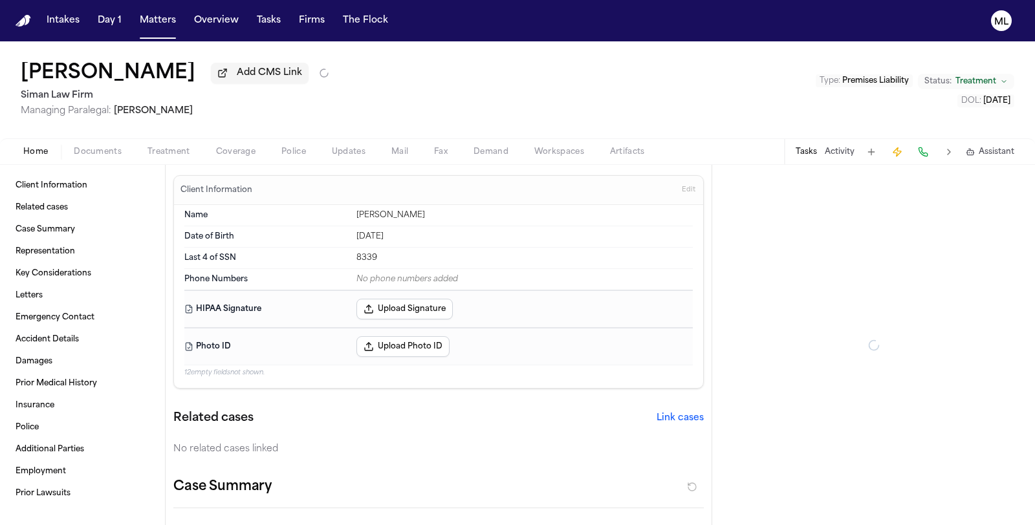
type textarea "*"
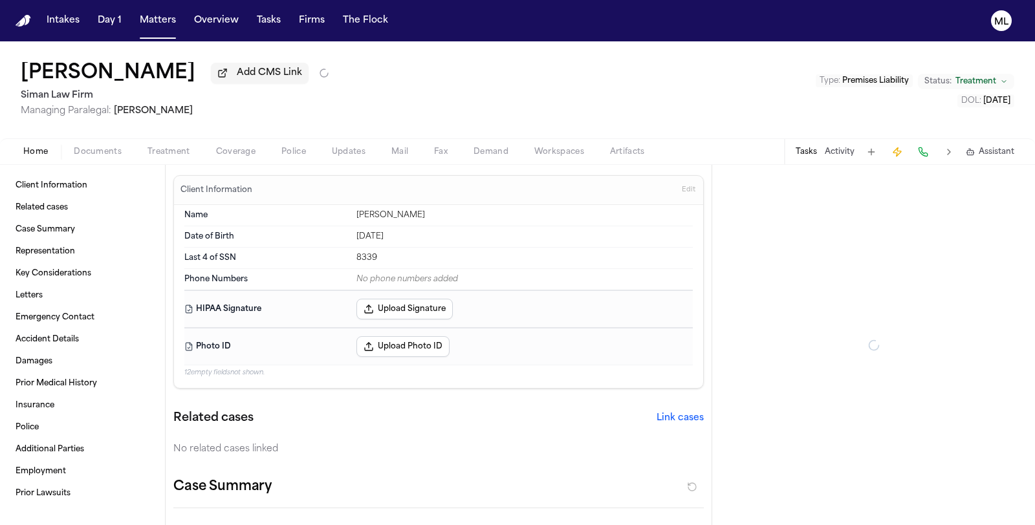
type textarea "*"
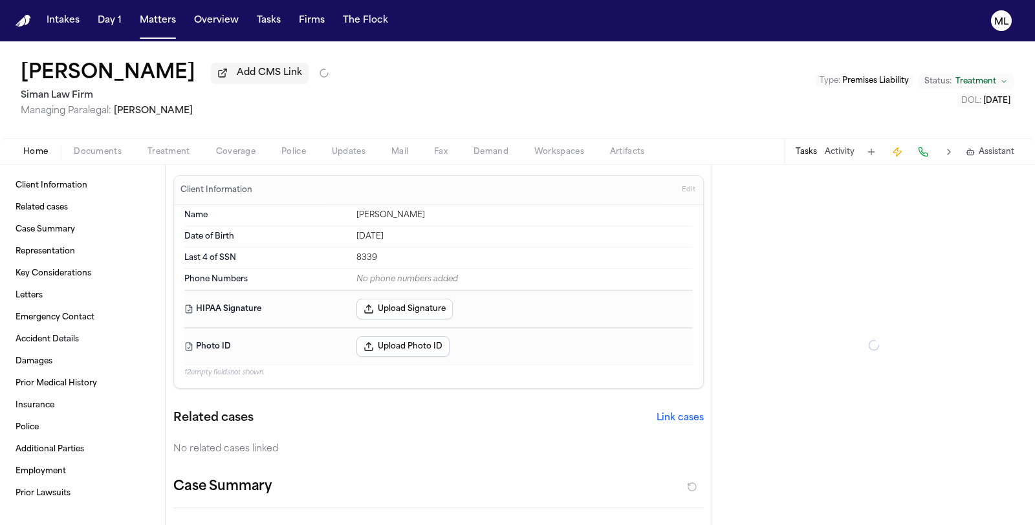
type textarea "*"
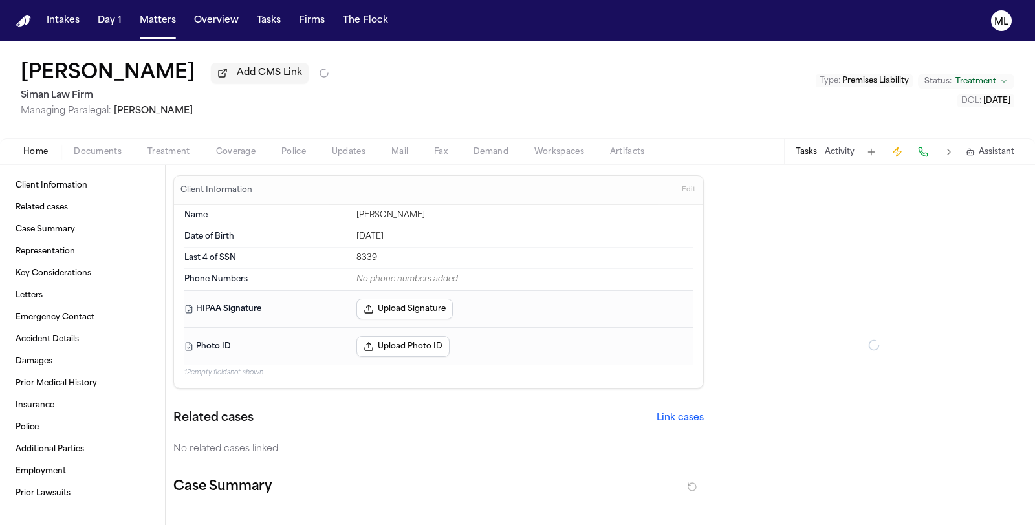
type textarea "*"
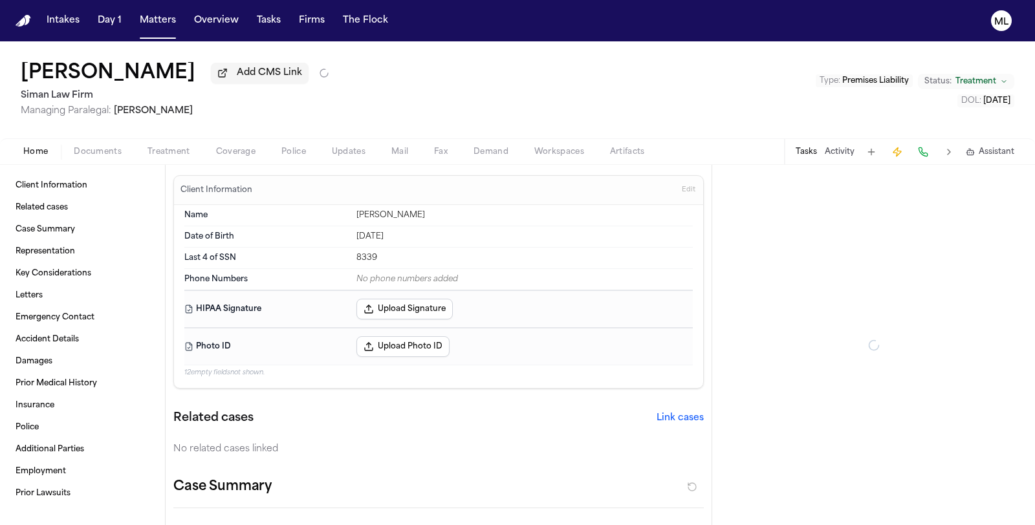
type textarea "*"
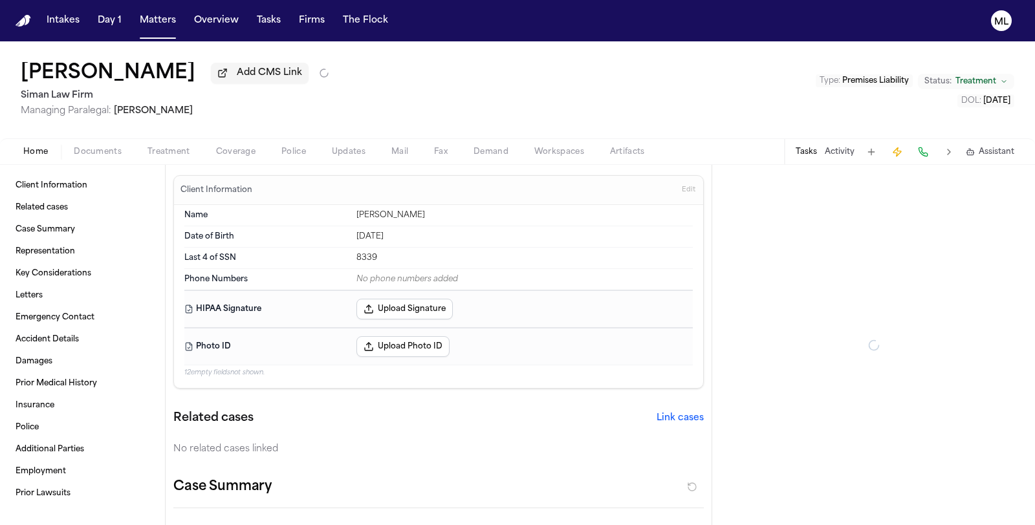
type textarea "*"
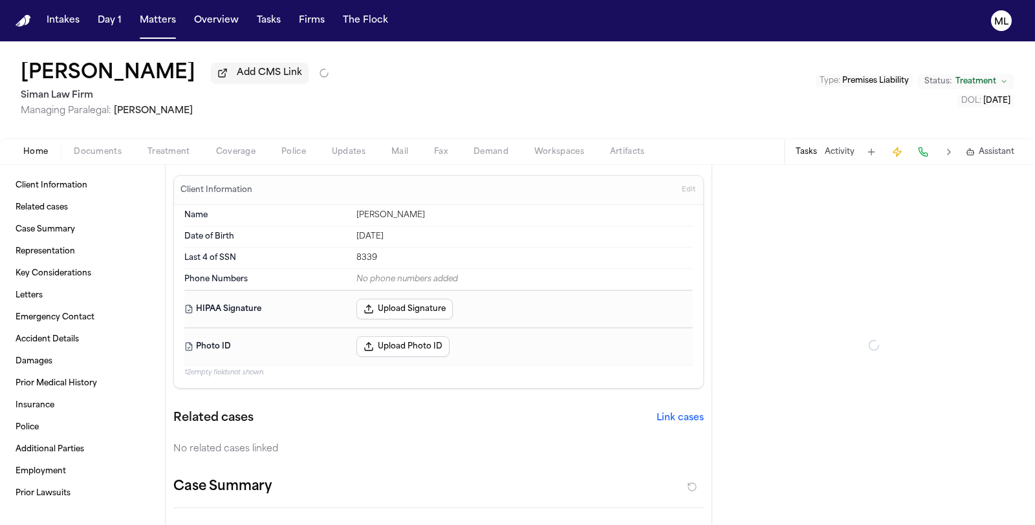
type textarea "*"
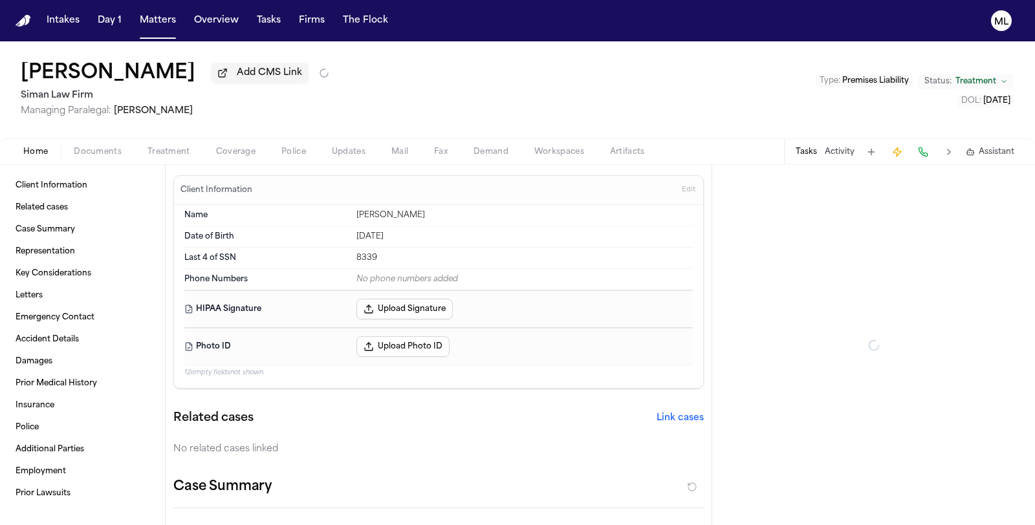
type textarea "*"
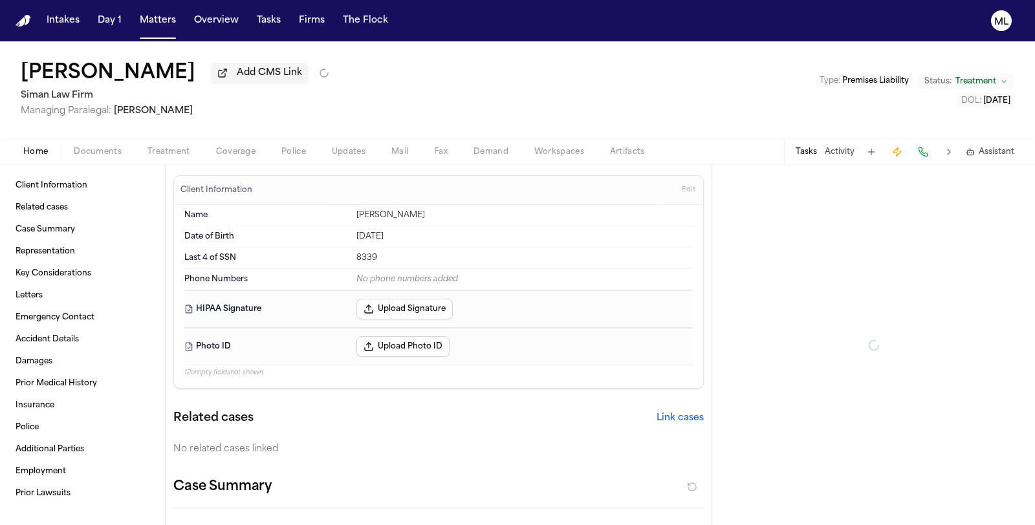
type textarea "*"
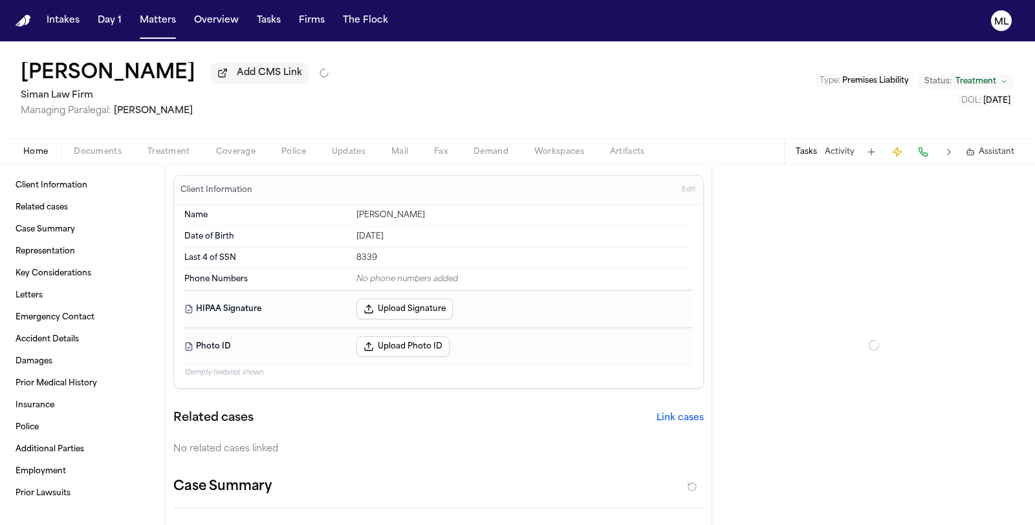
type textarea "*"
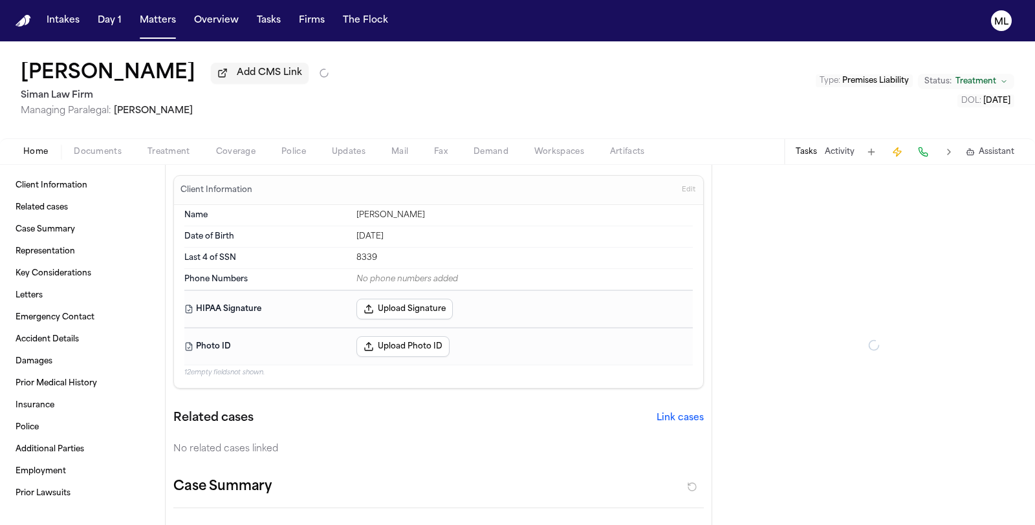
type textarea "*"
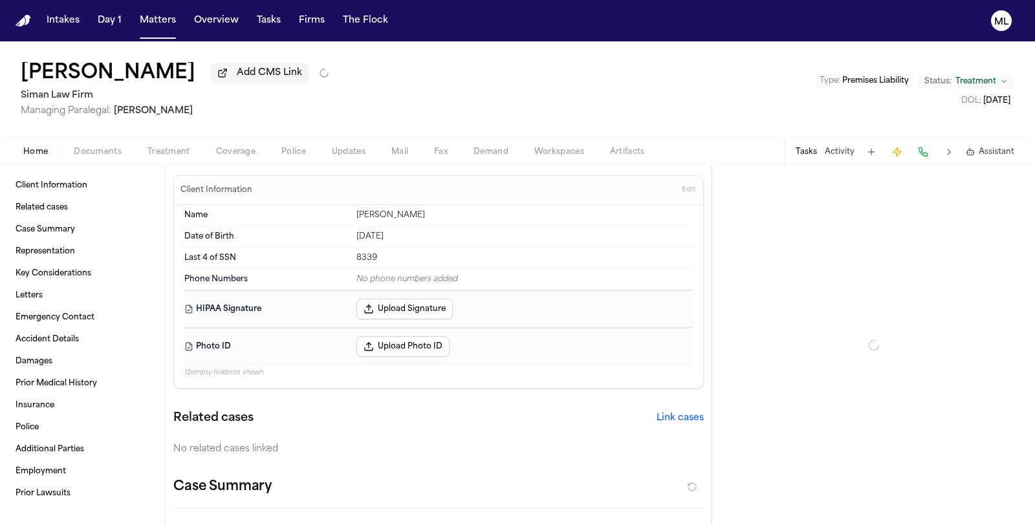
type textarea "*"
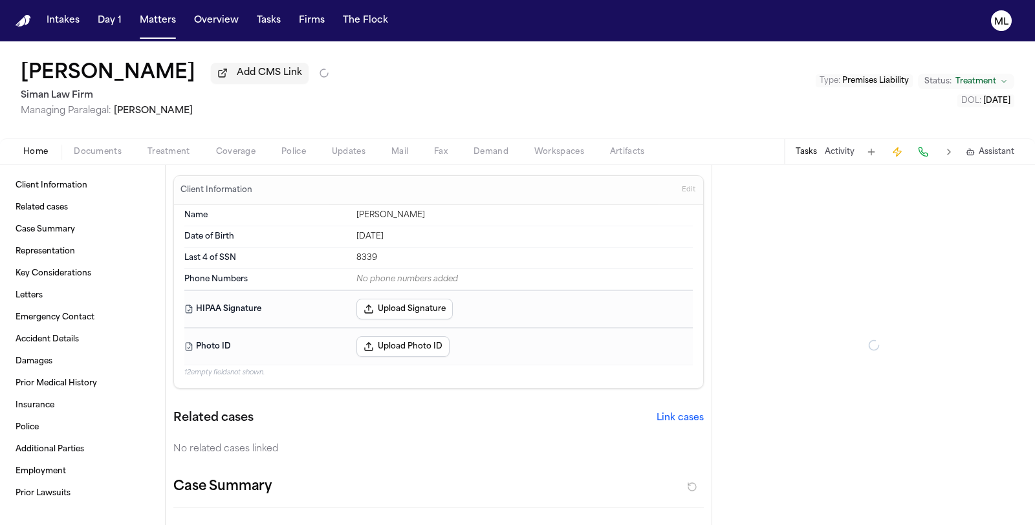
type textarea "*"
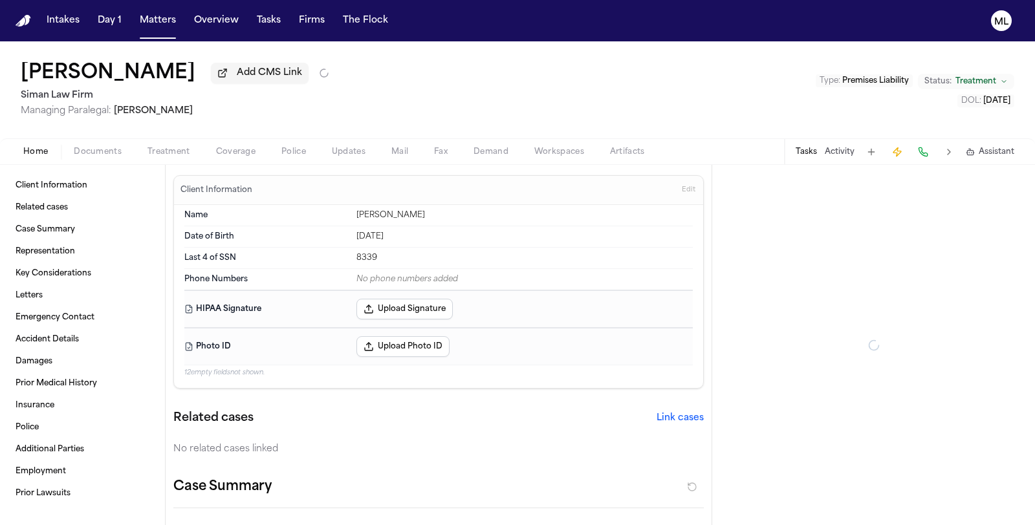
type textarea "*"
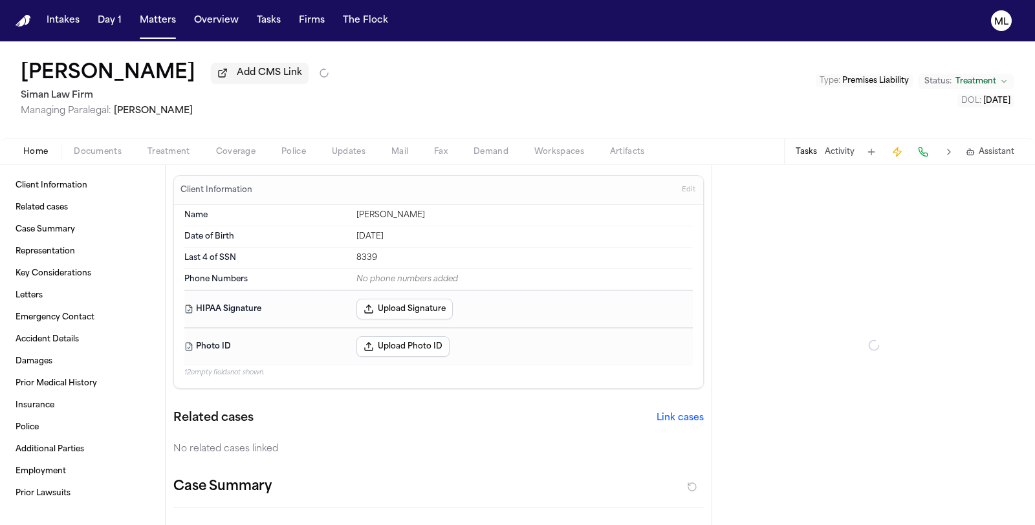
type textarea "*"
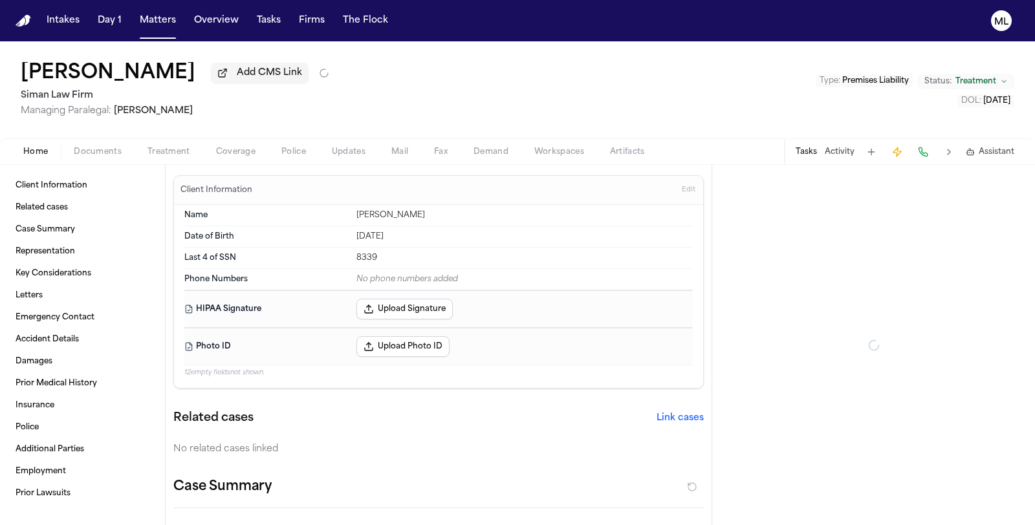
type textarea "*"
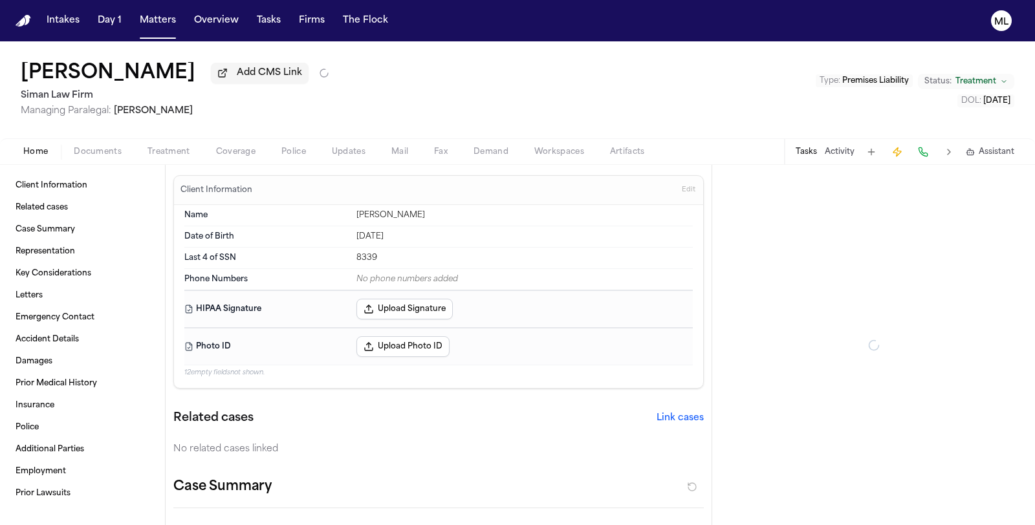
type textarea "*"
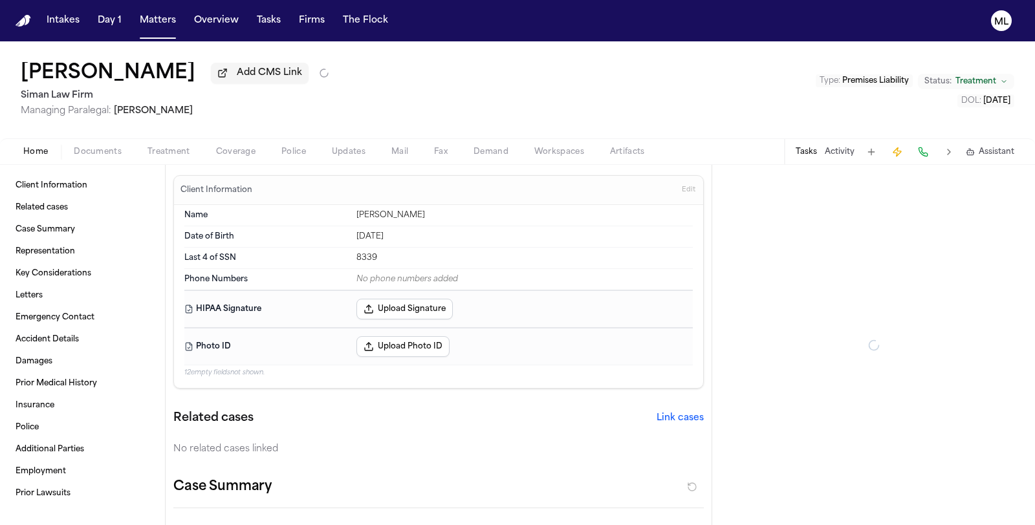
type textarea "*"
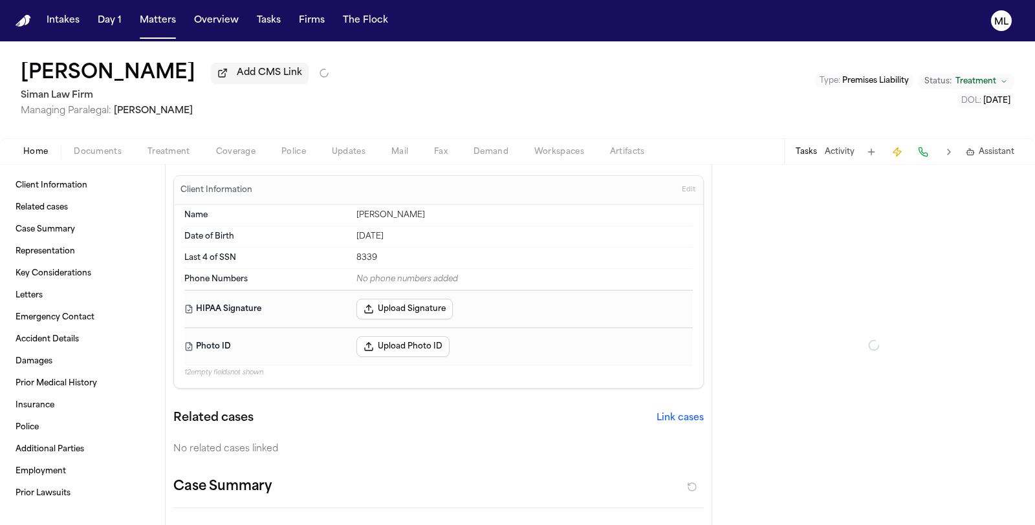
type textarea "*"
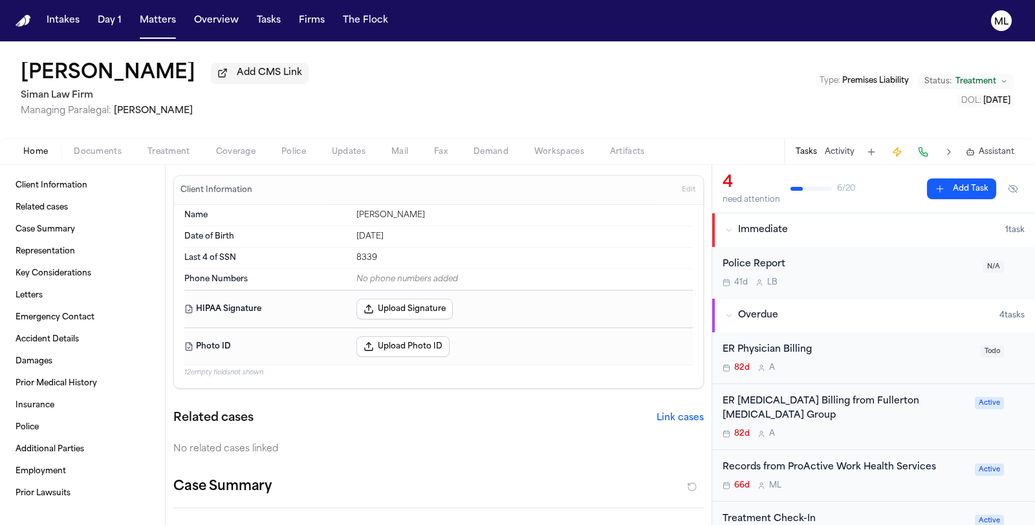
type textarea "*"
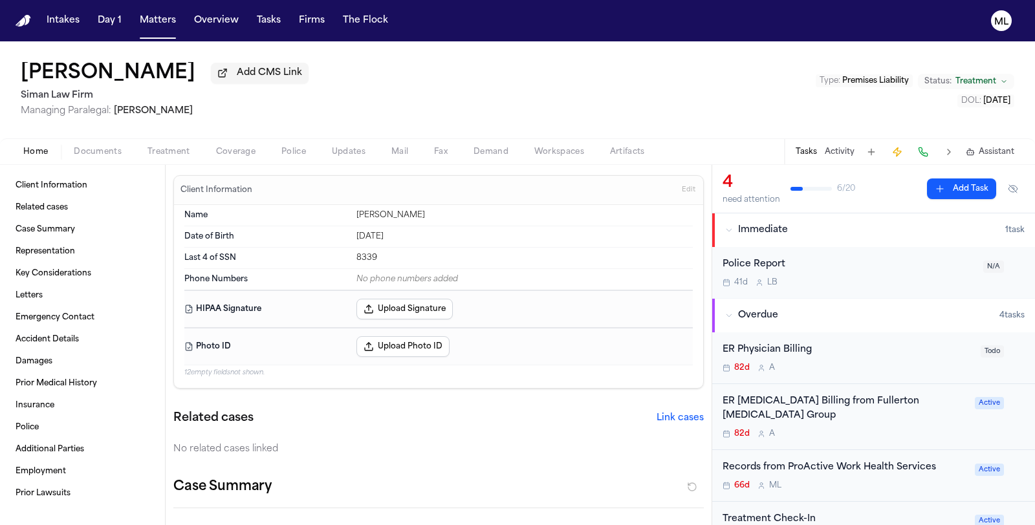
type textarea "*"
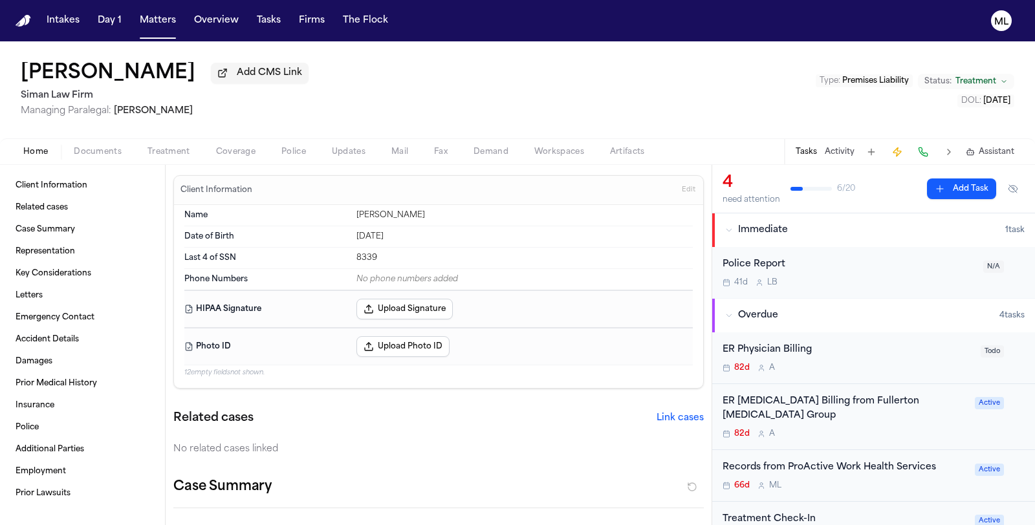
type textarea "*"
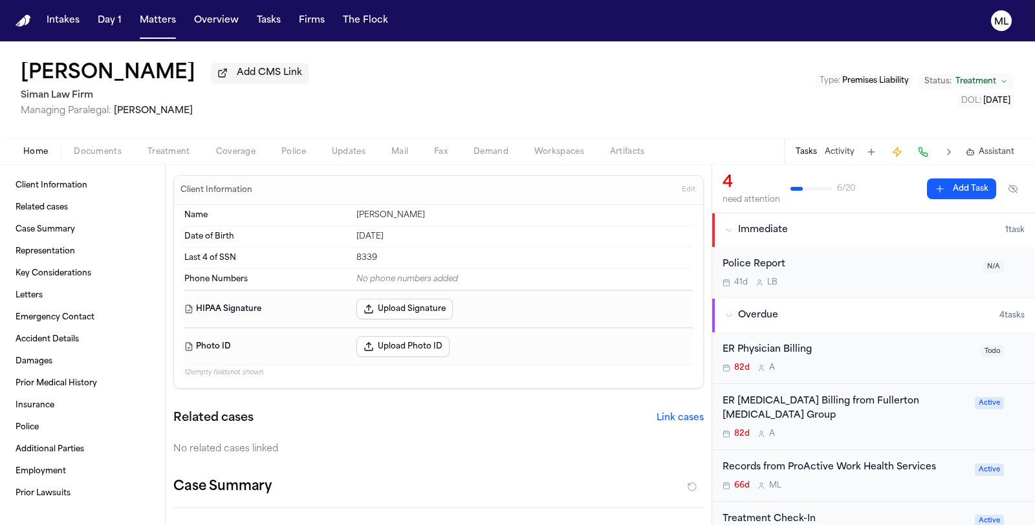
type textarea "*"
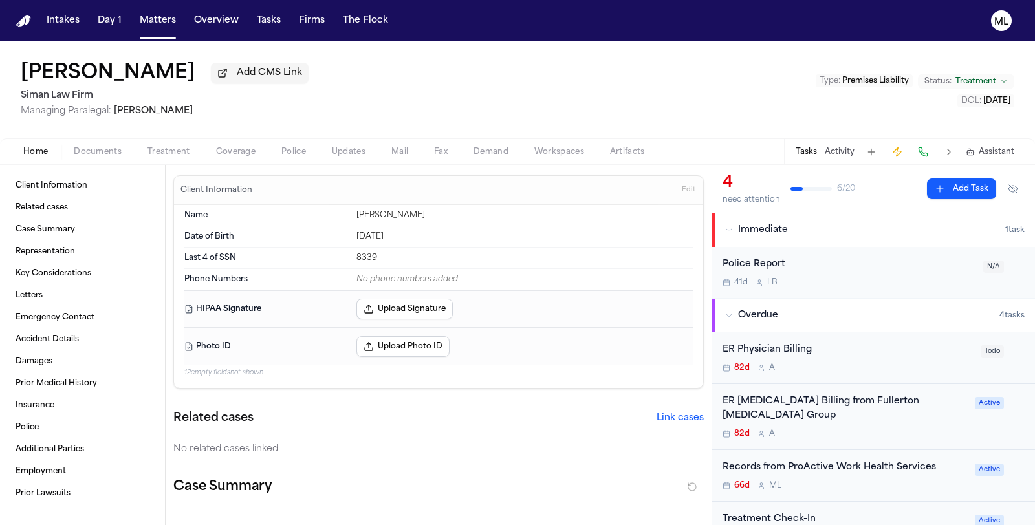
type textarea "*"
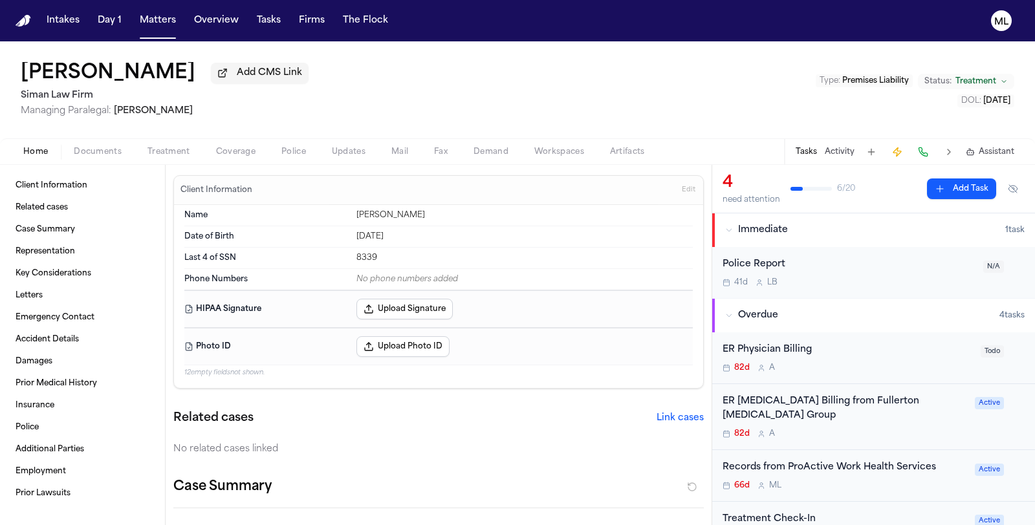
type textarea "*"
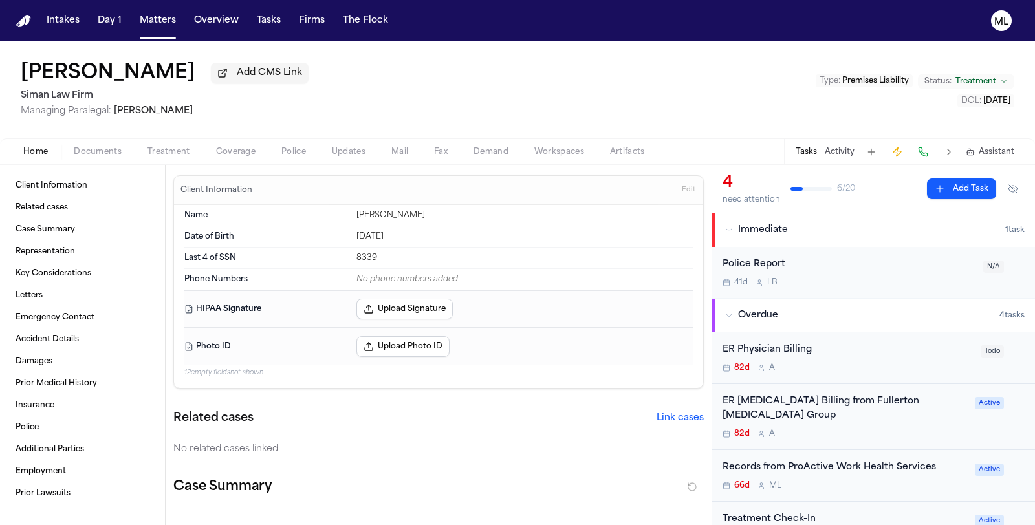
type textarea "*"
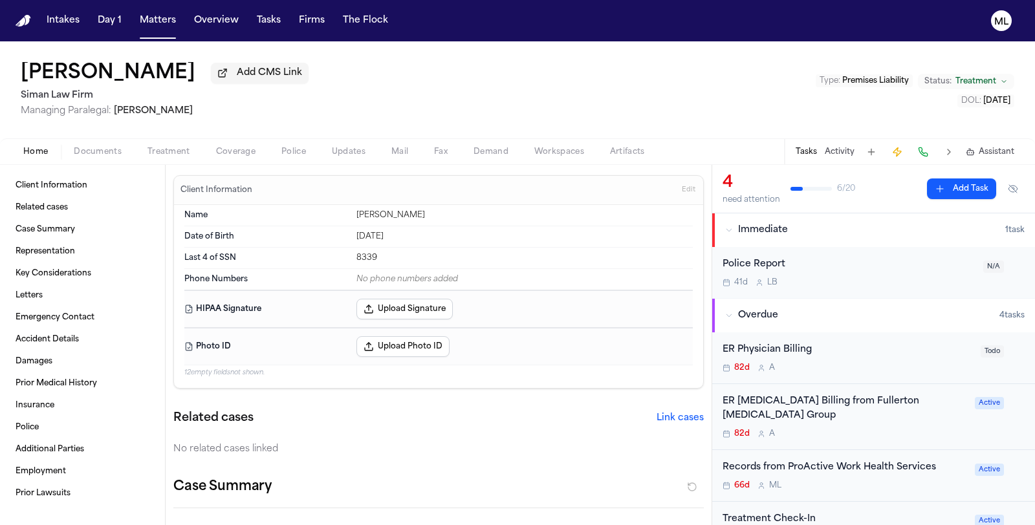
type textarea "*"
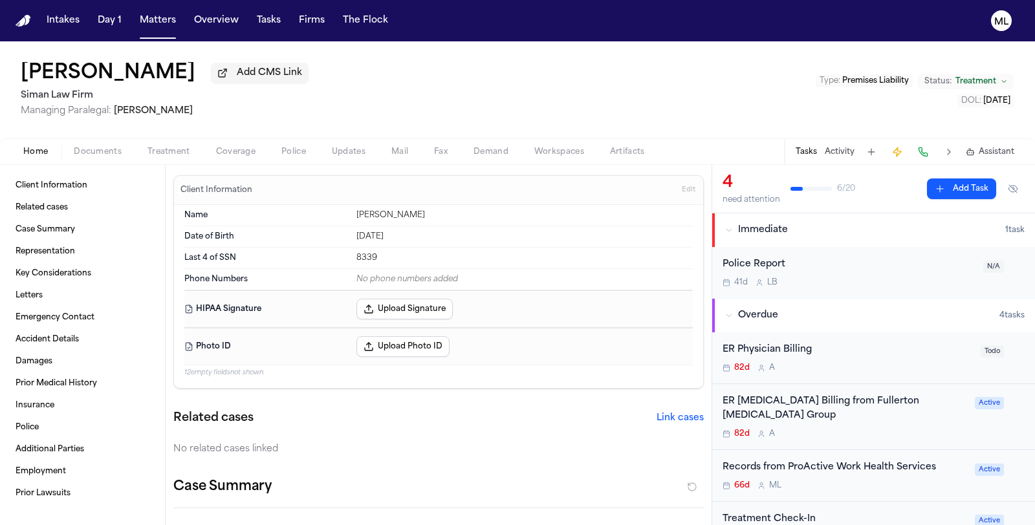
type textarea "*"
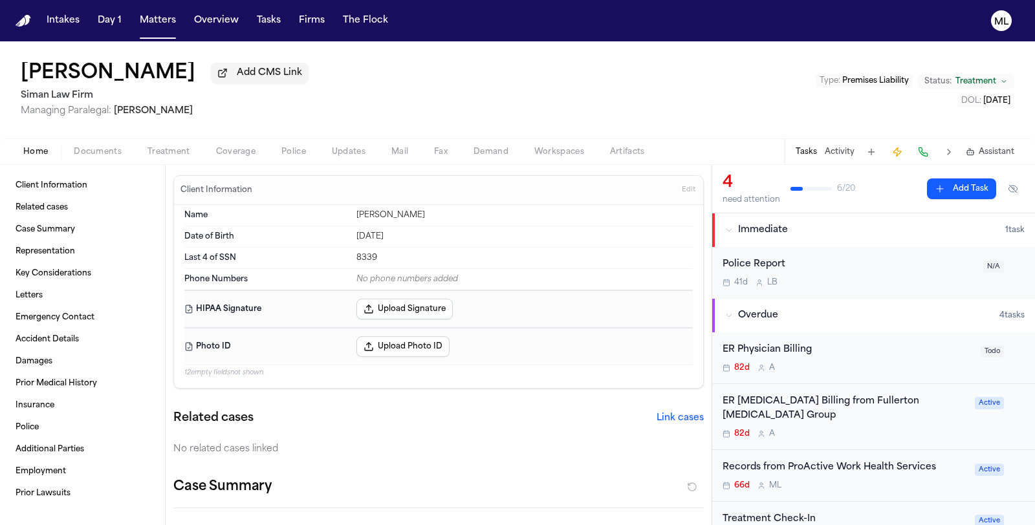
type textarea "*"
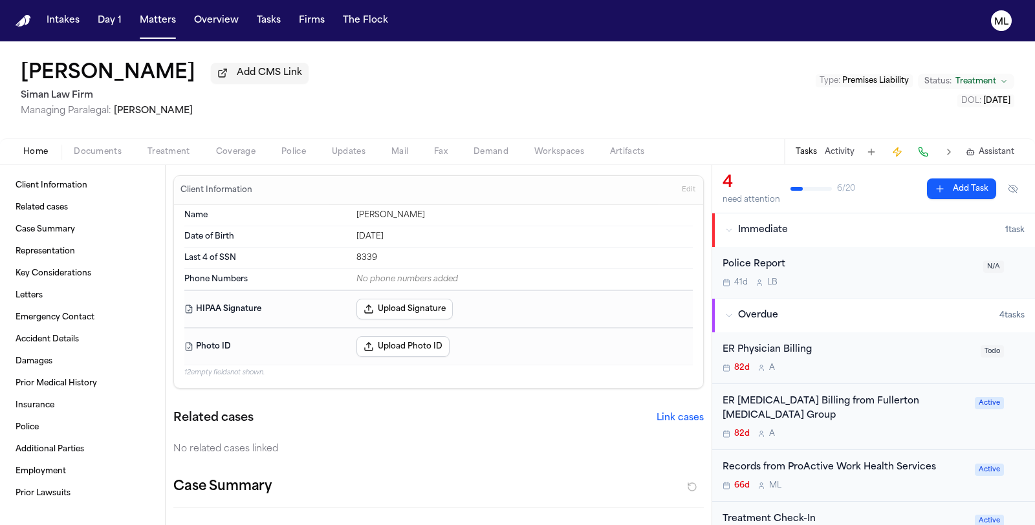
type textarea "*"
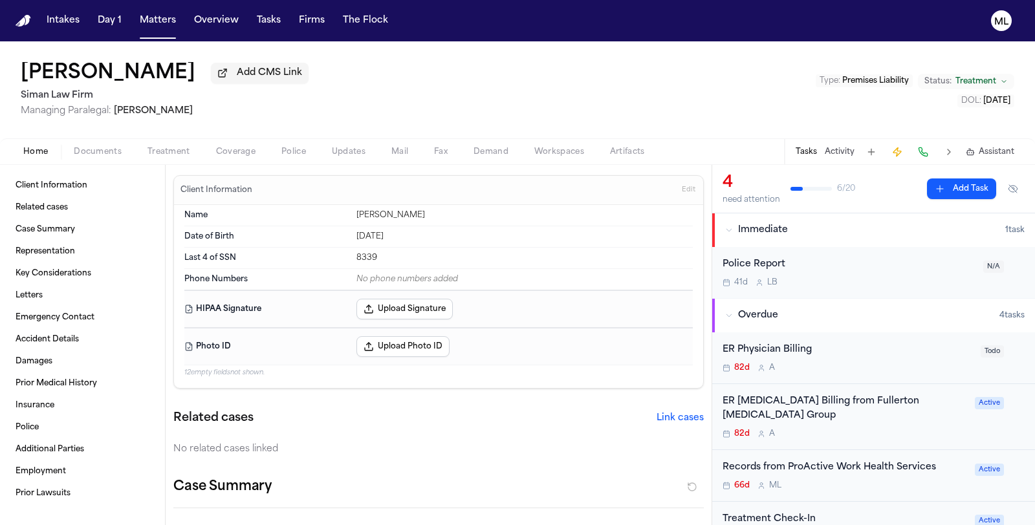
type textarea "*"
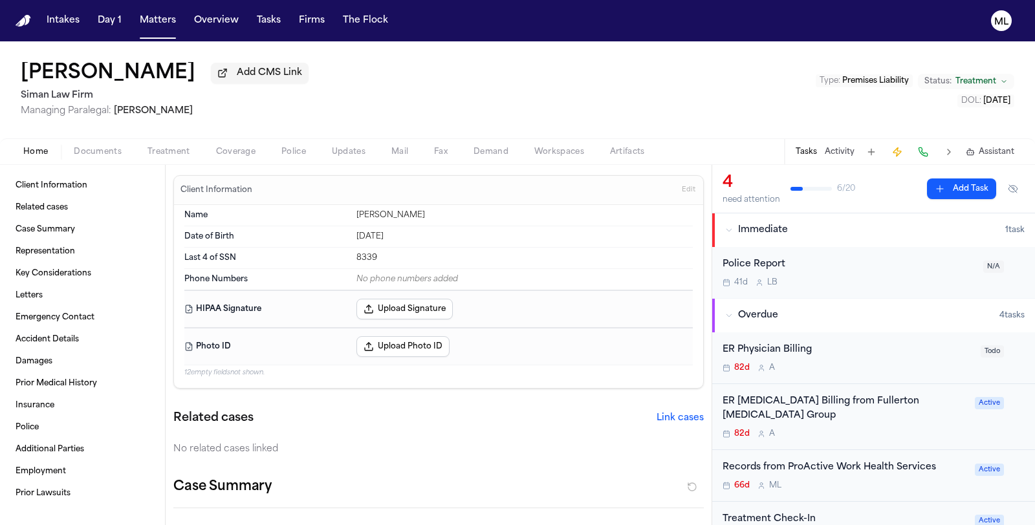
type textarea "*"
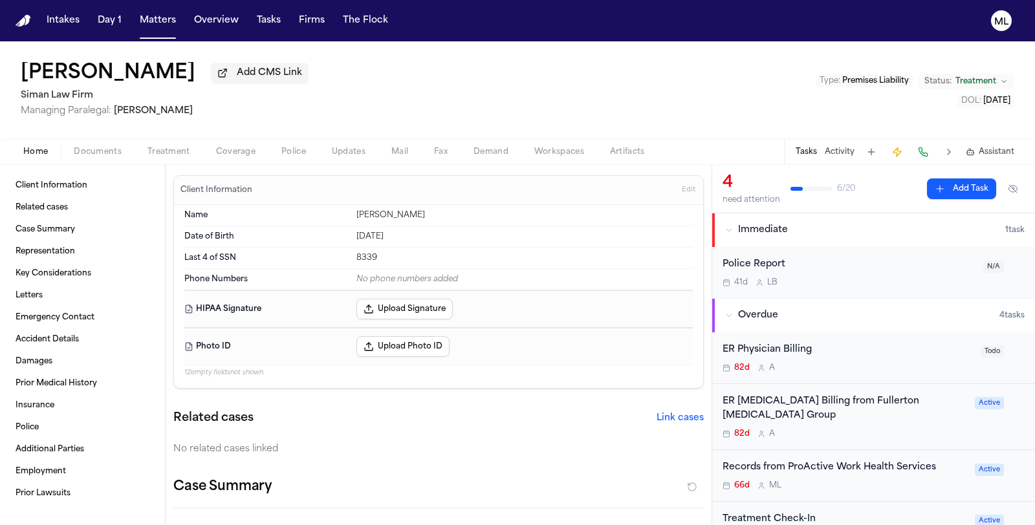
type textarea "*"
